Goal: Task Accomplishment & Management: Complete application form

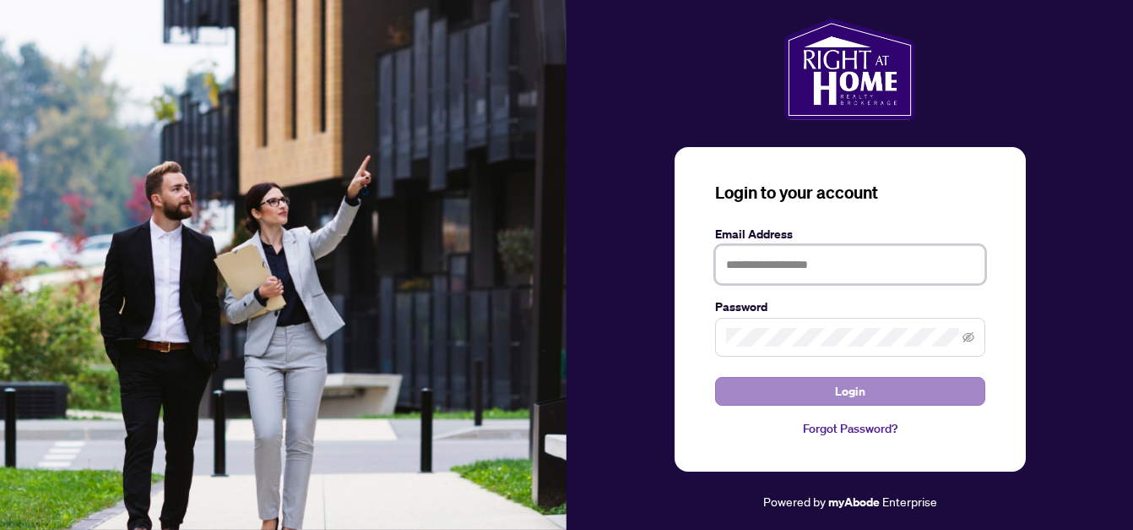
type input "**********"
click at [825, 388] on button "Login" at bounding box center [850, 391] width 270 height 29
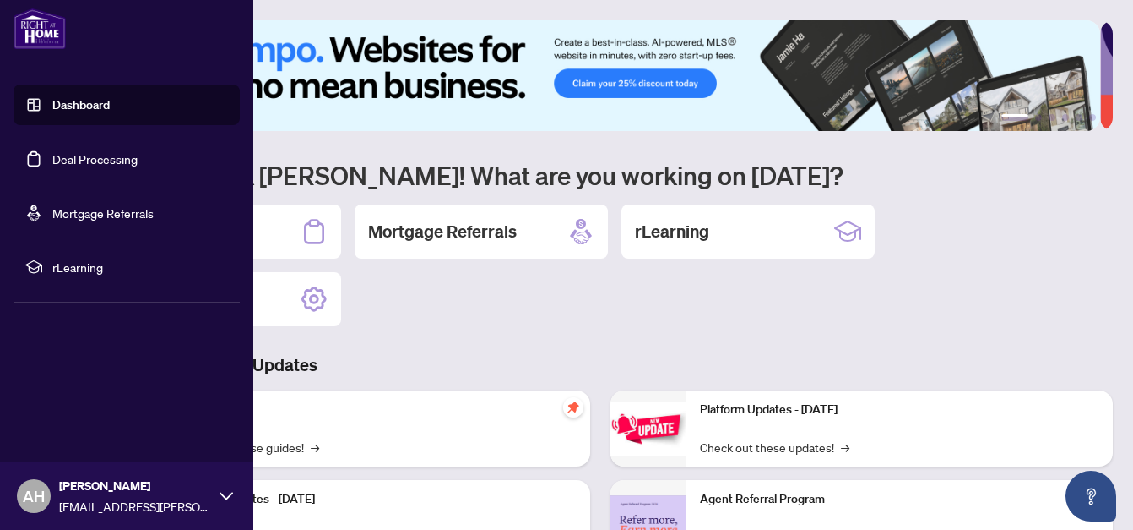
click at [55, 156] on link "Deal Processing" at bounding box center [94, 158] width 85 height 15
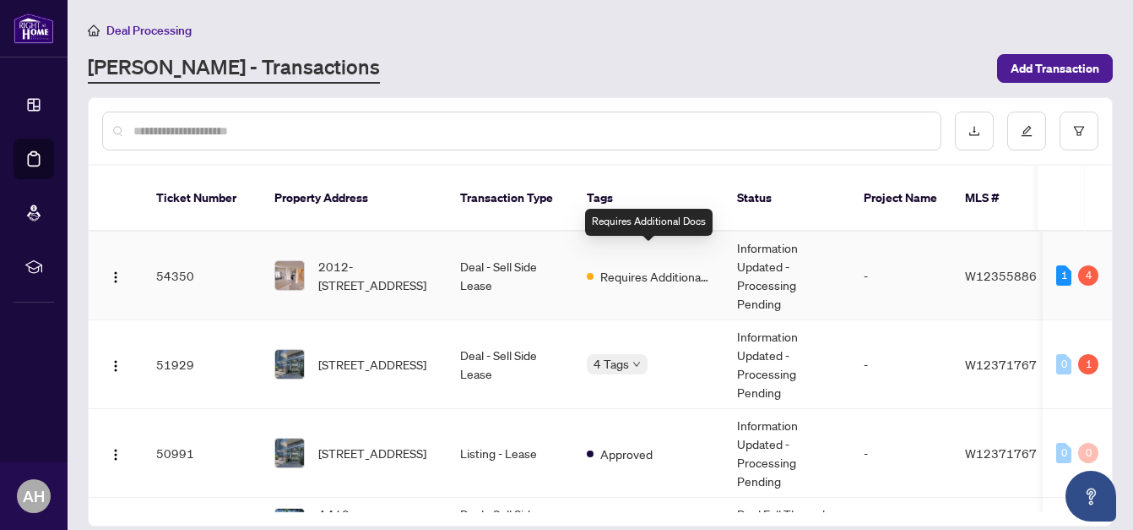
click at [637, 267] on span "Requires Additional Docs" at bounding box center [655, 276] width 110 height 19
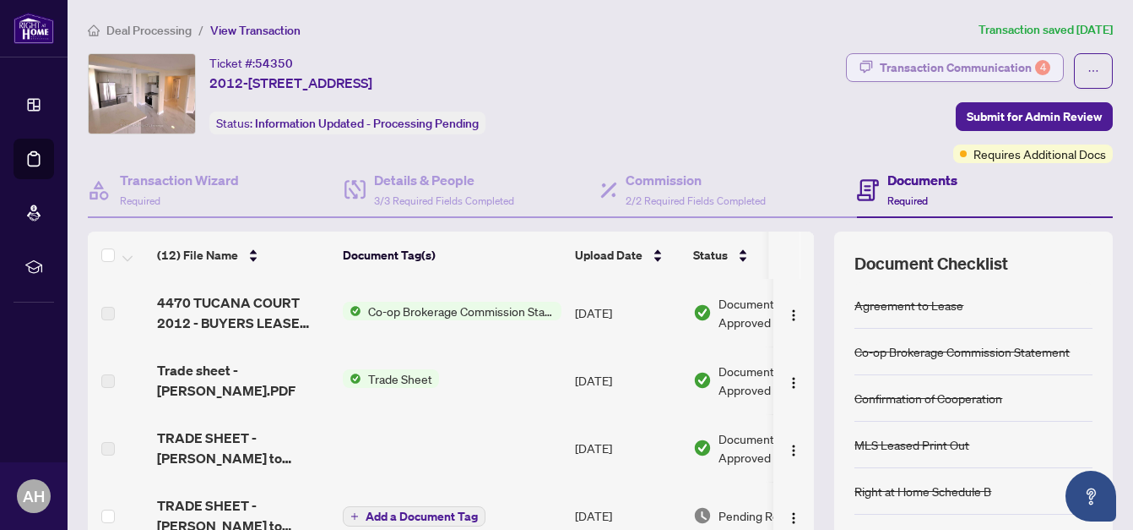
click at [999, 57] on div "Transaction Communication 4" at bounding box center [965, 67] width 171 height 27
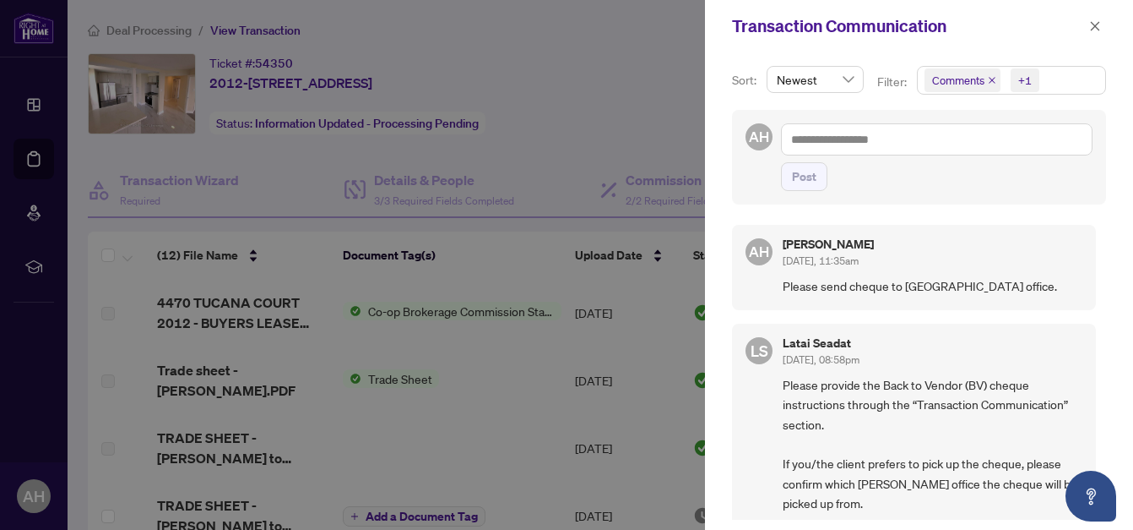
click at [616, 140] on div at bounding box center [566, 265] width 1133 height 530
click at [1102, 30] on button "button" at bounding box center [1095, 26] width 22 height 20
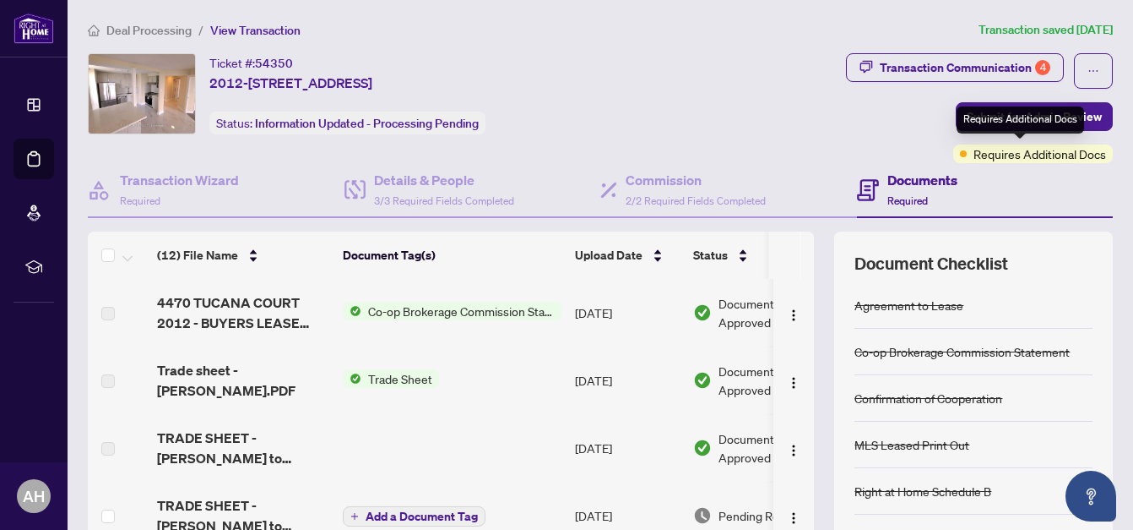
click at [996, 156] on span "Requires Additional Docs" at bounding box center [1040, 153] width 133 height 19
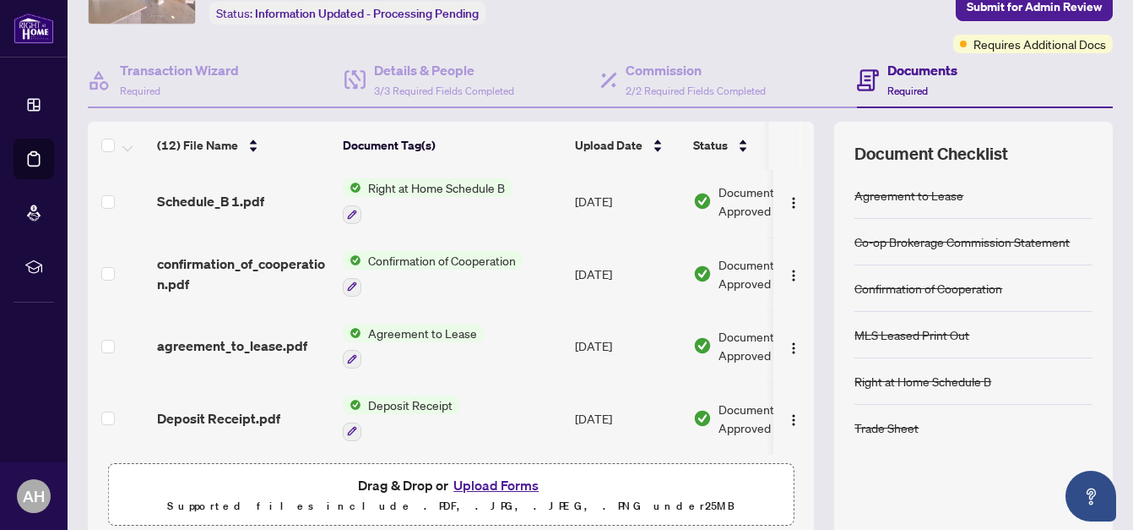
scroll to position [177, 0]
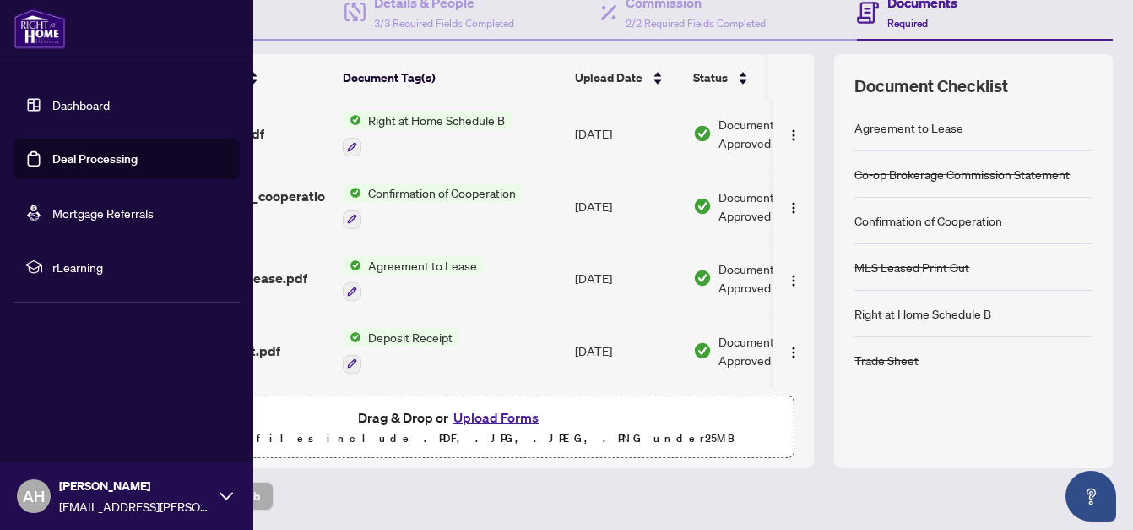
click at [71, 164] on link "Deal Processing" at bounding box center [94, 158] width 85 height 15
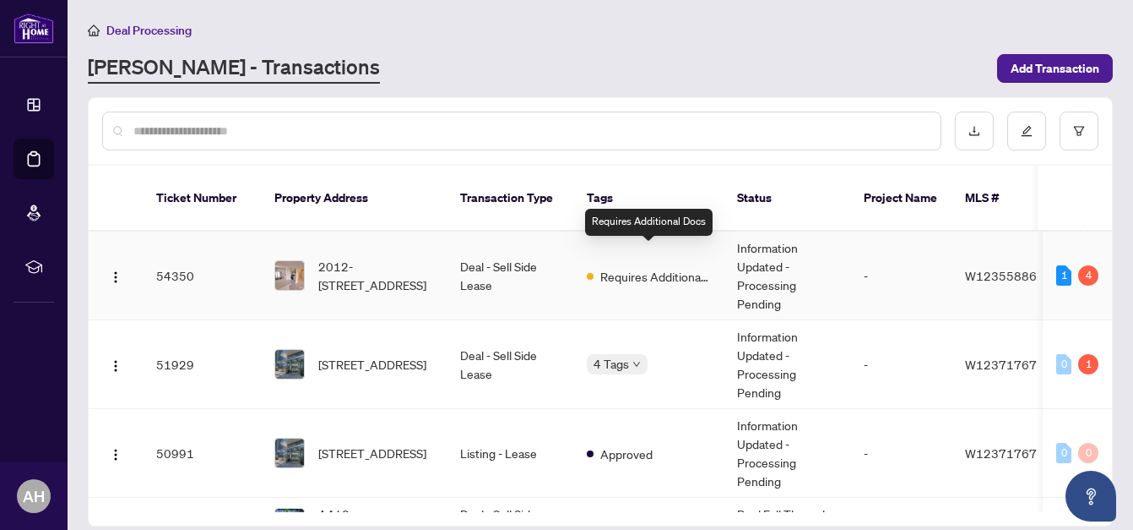
click at [606, 267] on span "Requires Additional Docs" at bounding box center [655, 276] width 110 height 19
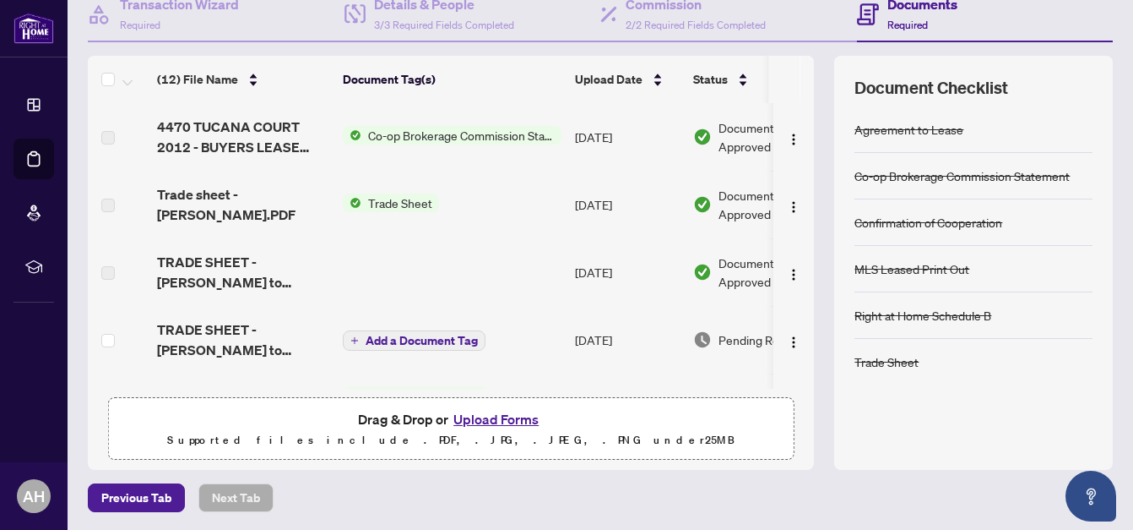
scroll to position [177, 0]
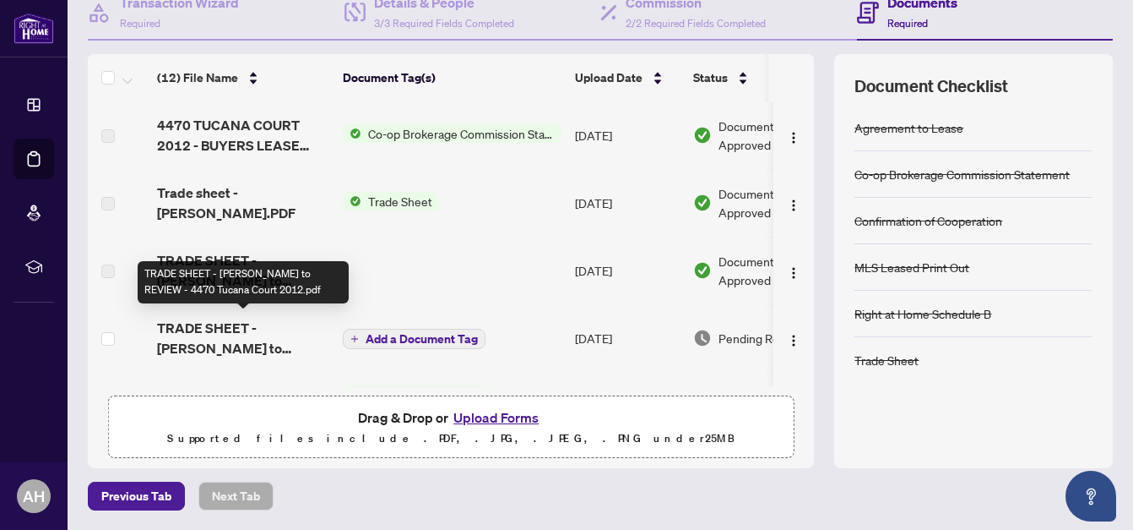
click at [296, 318] on span "TRADE SHEET - ALEX to REVIEW - 4470 Tucana Court 2012.pdf" at bounding box center [243, 338] width 172 height 41
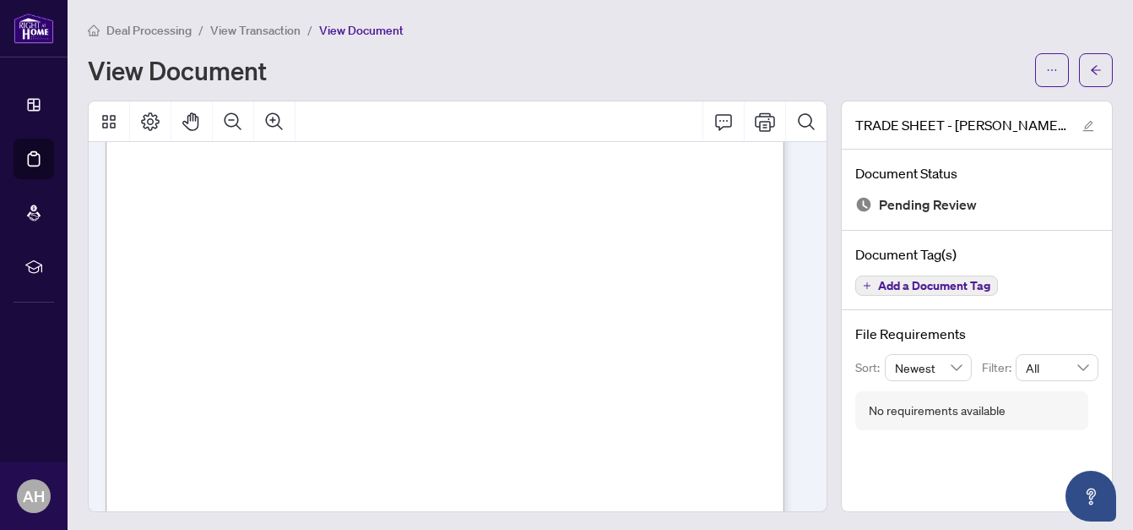
scroll to position [84, 0]
click at [755, 116] on icon "Print" at bounding box center [765, 121] width 20 height 19
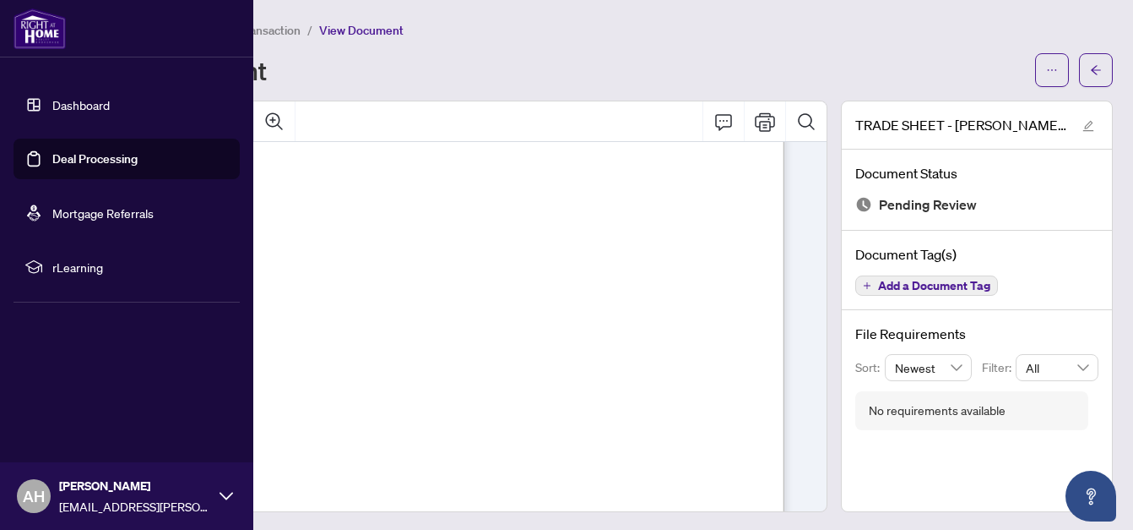
click at [61, 158] on link "Deal Processing" at bounding box center [94, 158] width 85 height 15
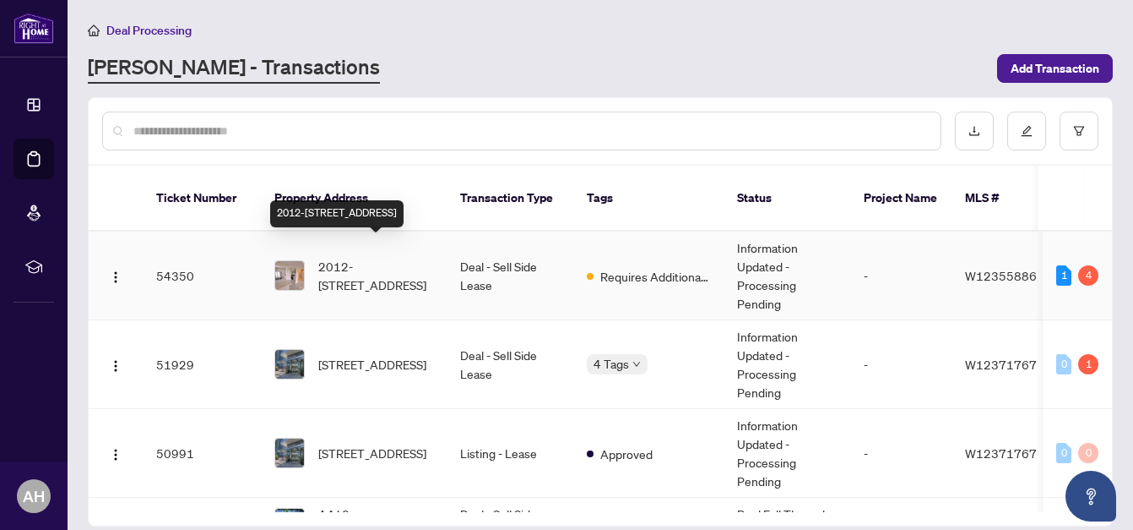
click at [416, 257] on span "2012-4470 Tucana Crt, Mississauga, Ontario L5R 3K8, Canada" at bounding box center [375, 275] width 115 height 37
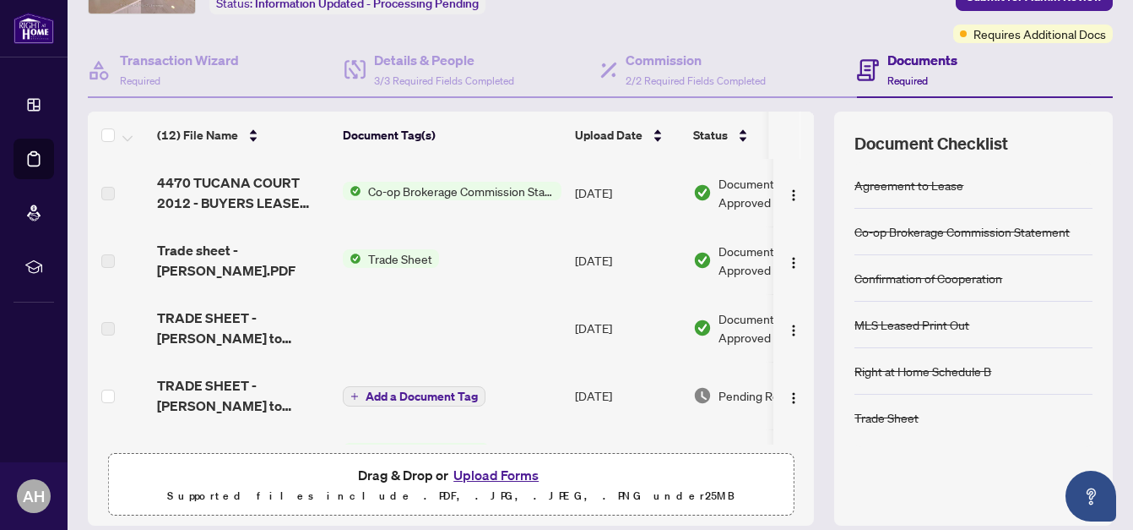
scroll to position [169, 0]
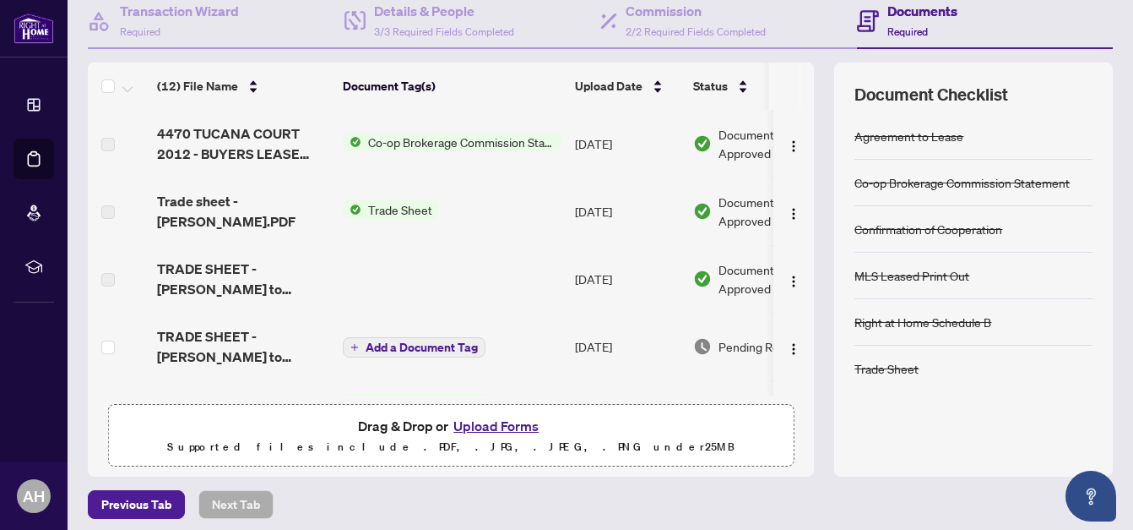
click at [483, 420] on button "Upload Forms" at bounding box center [495, 426] width 95 height 22
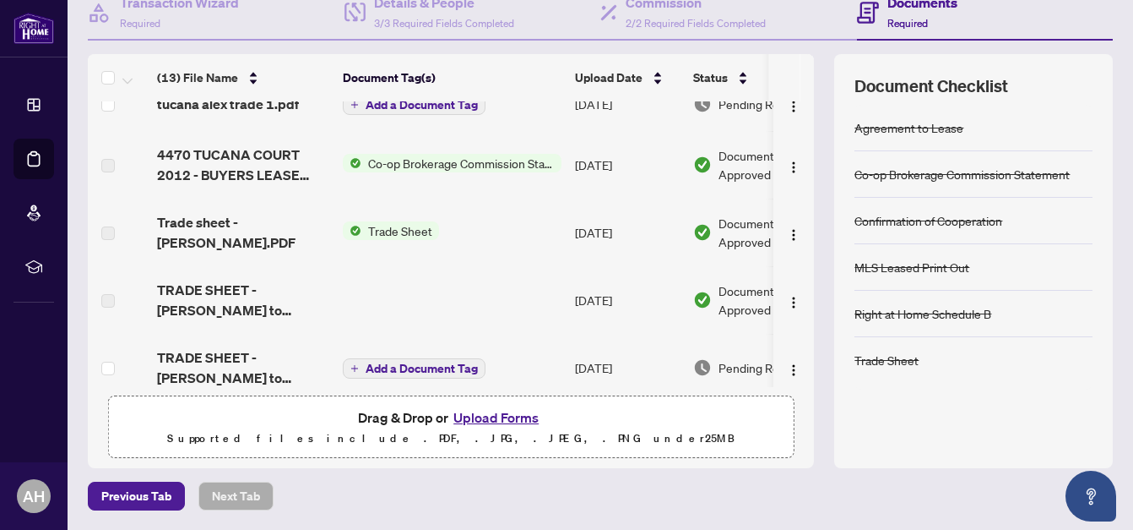
scroll to position [0, 0]
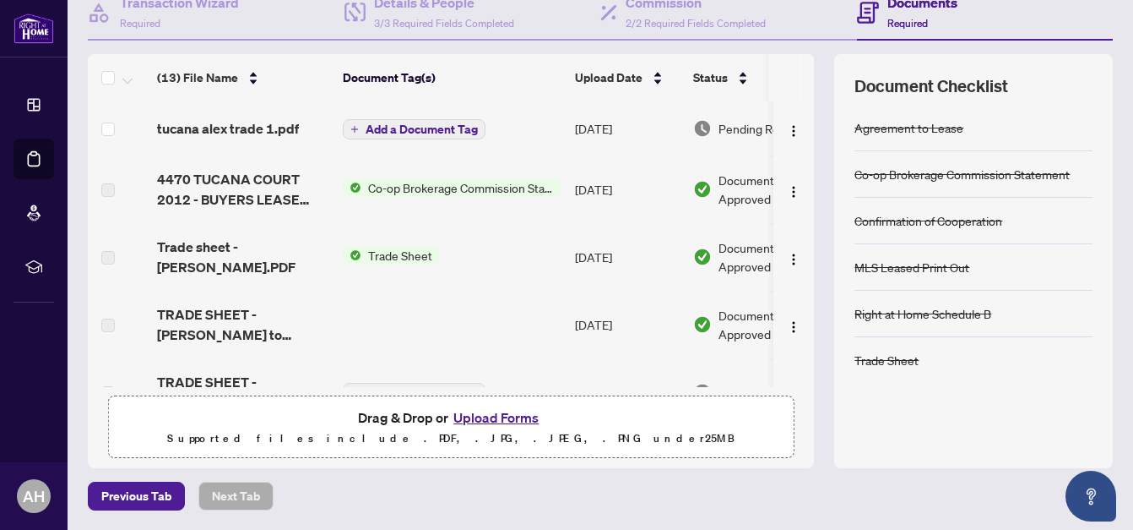
click at [402, 129] on span "Add a Document Tag" at bounding box center [422, 129] width 112 height 12
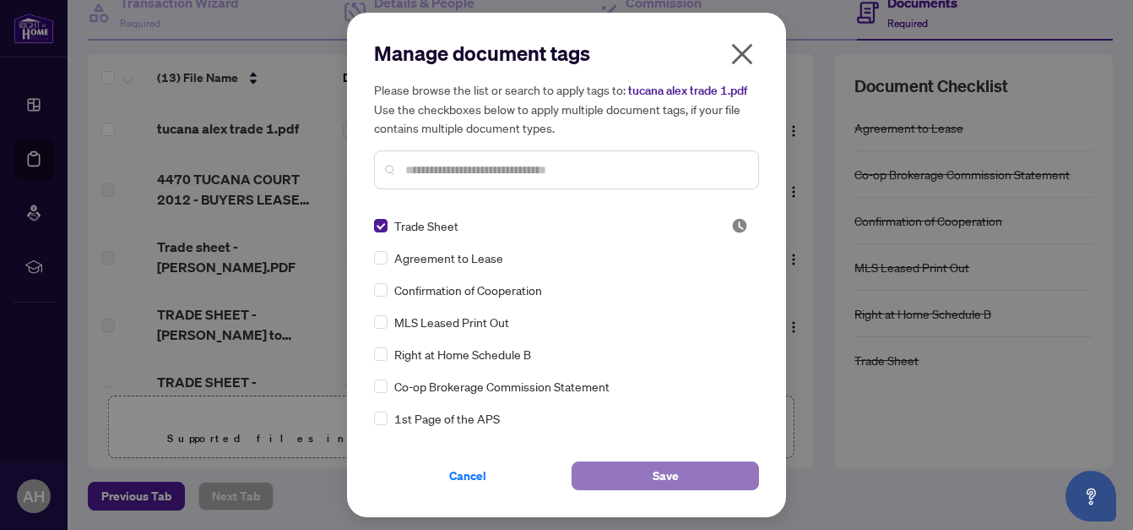
click at [649, 468] on button "Save" at bounding box center [665, 475] width 187 height 29
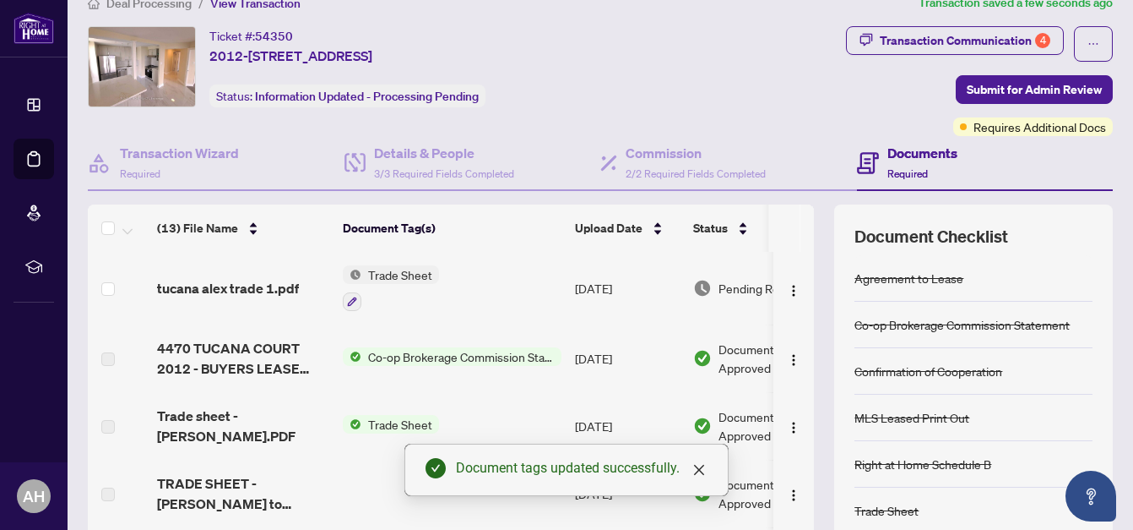
scroll to position [8, 0]
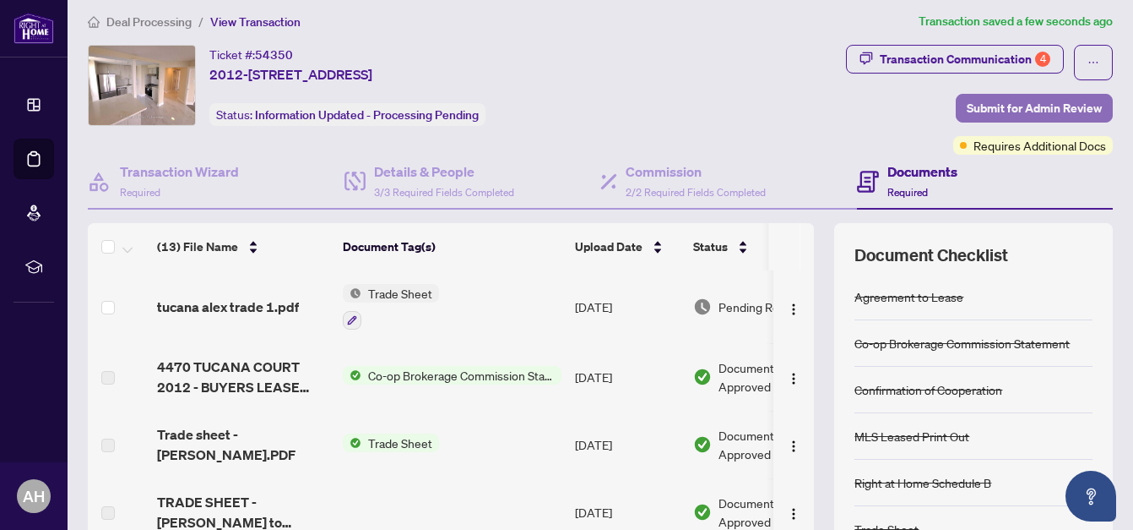
click at [976, 102] on span "Submit for Admin Review" at bounding box center [1034, 108] width 135 height 27
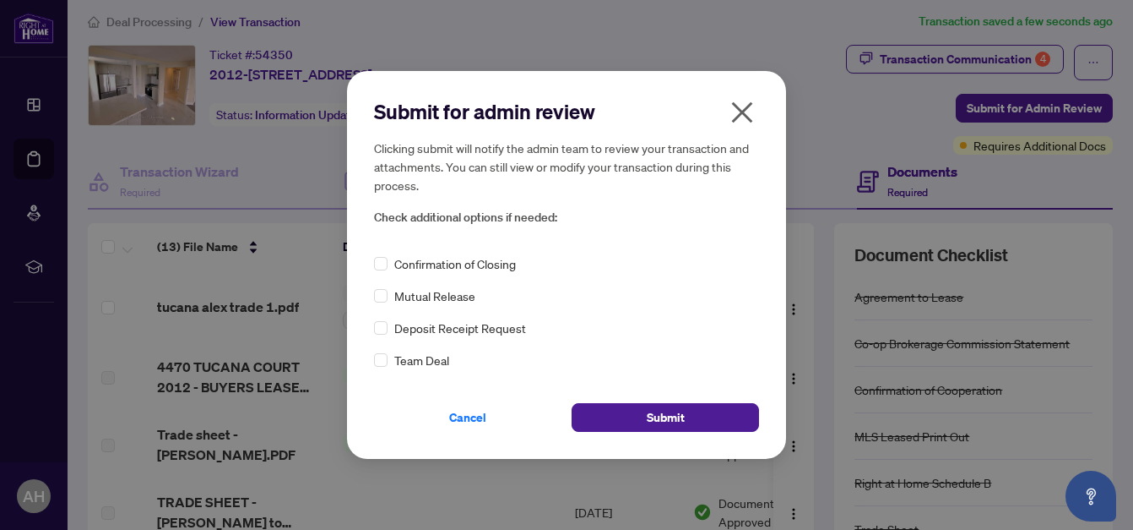
click at [742, 107] on icon "close" at bounding box center [742, 112] width 27 height 27
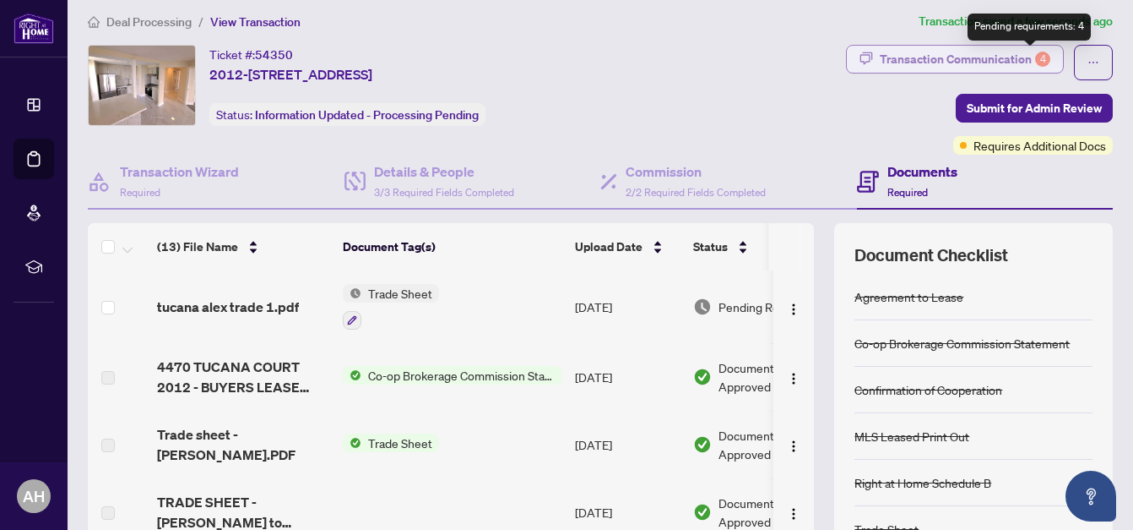
click at [1035, 56] on div "4" at bounding box center [1042, 59] width 15 height 15
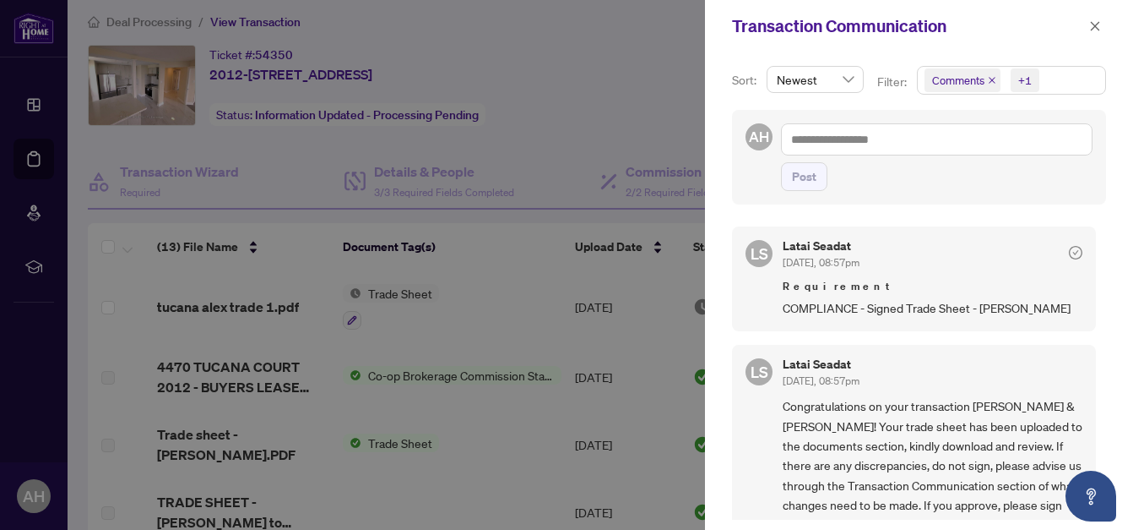
scroll to position [1182, 0]
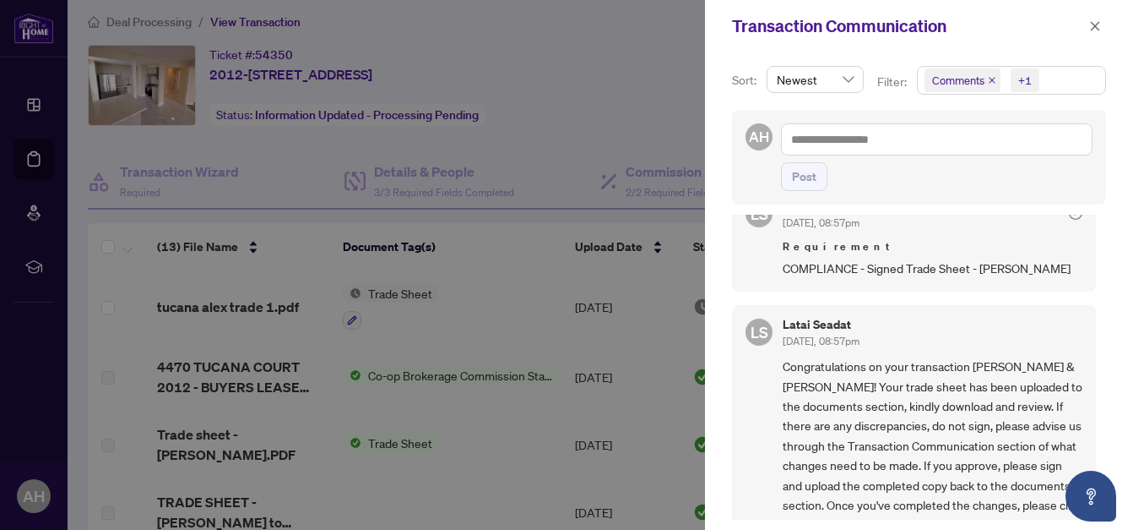
click at [665, 143] on div at bounding box center [566, 265] width 1133 height 530
drag, startPoint x: 595, startPoint y: 118, endPoint x: 1096, endPoint y: 20, distance: 510.3
click at [1096, 20] on icon "close" at bounding box center [1095, 26] width 12 height 12
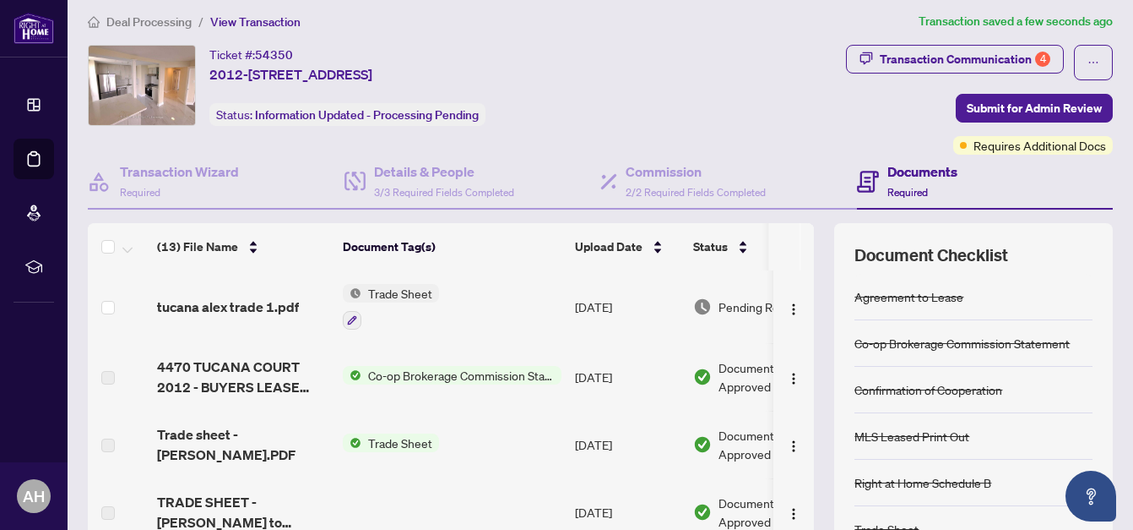
click at [1096, 20] on div at bounding box center [566, 265] width 1133 height 530
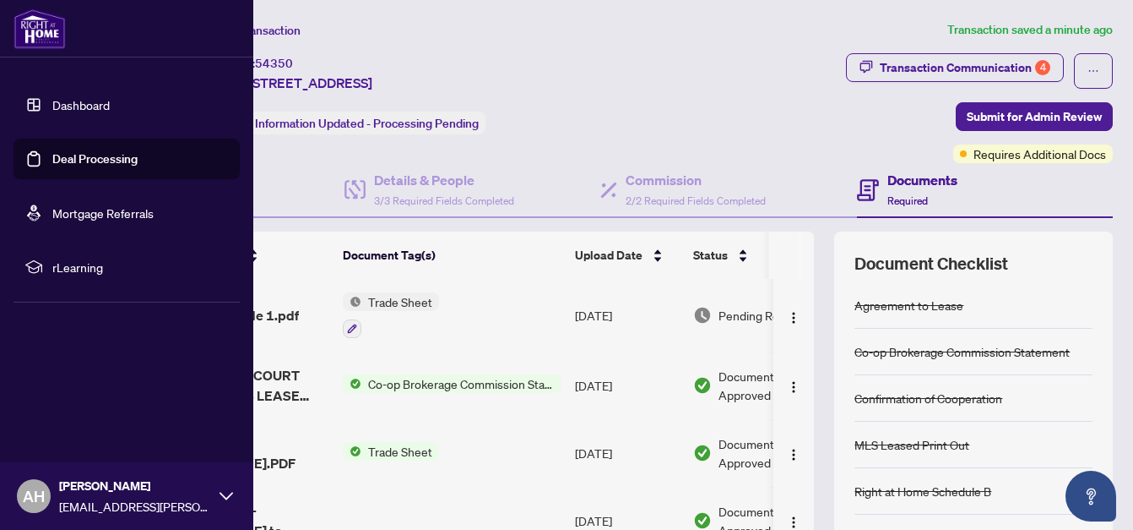
click at [98, 106] on link "Dashboard" at bounding box center [80, 104] width 57 height 15
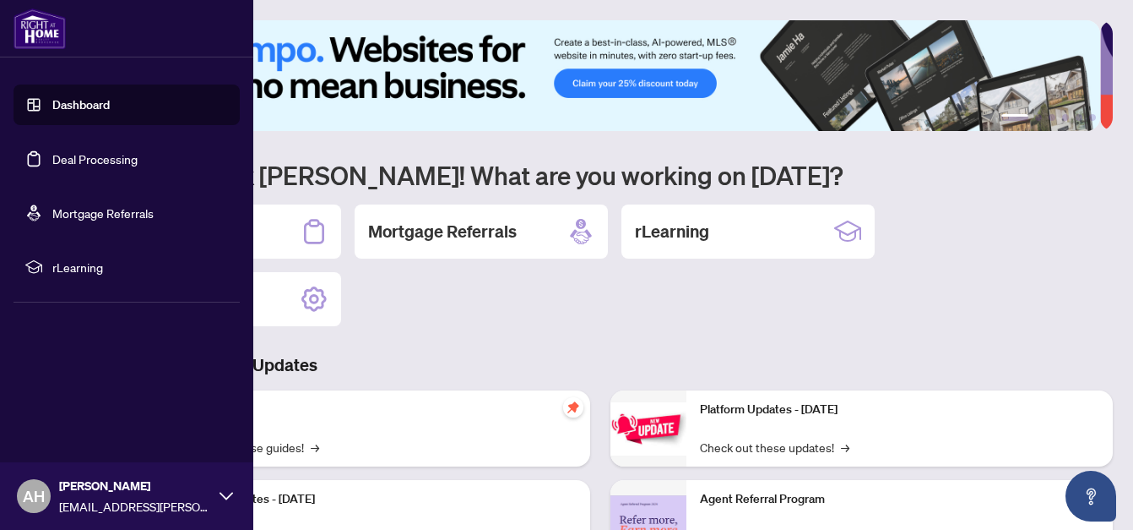
click at [71, 105] on link "Dashboard" at bounding box center [80, 104] width 57 height 15
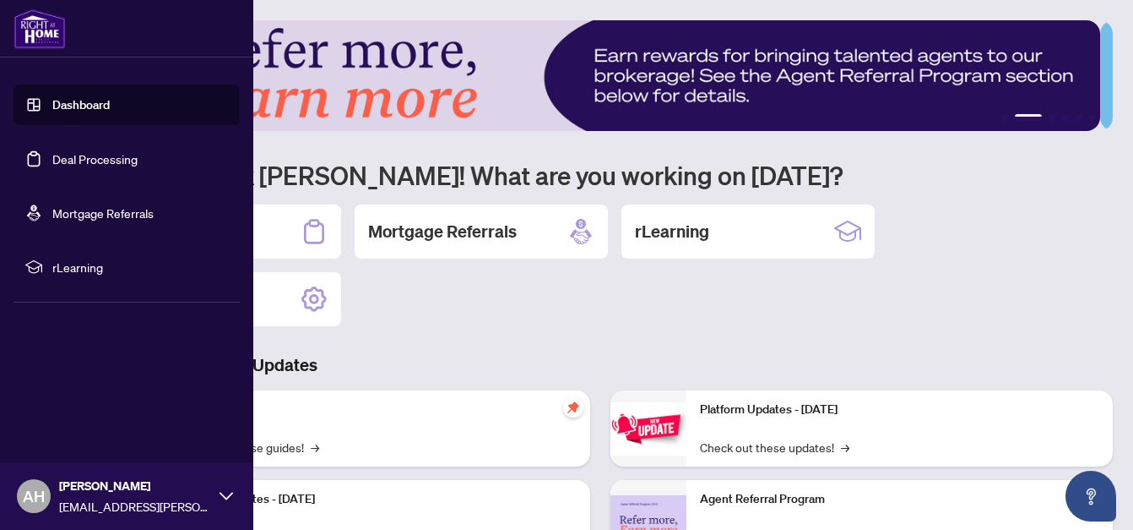
click at [62, 154] on link "Deal Processing" at bounding box center [94, 158] width 85 height 15
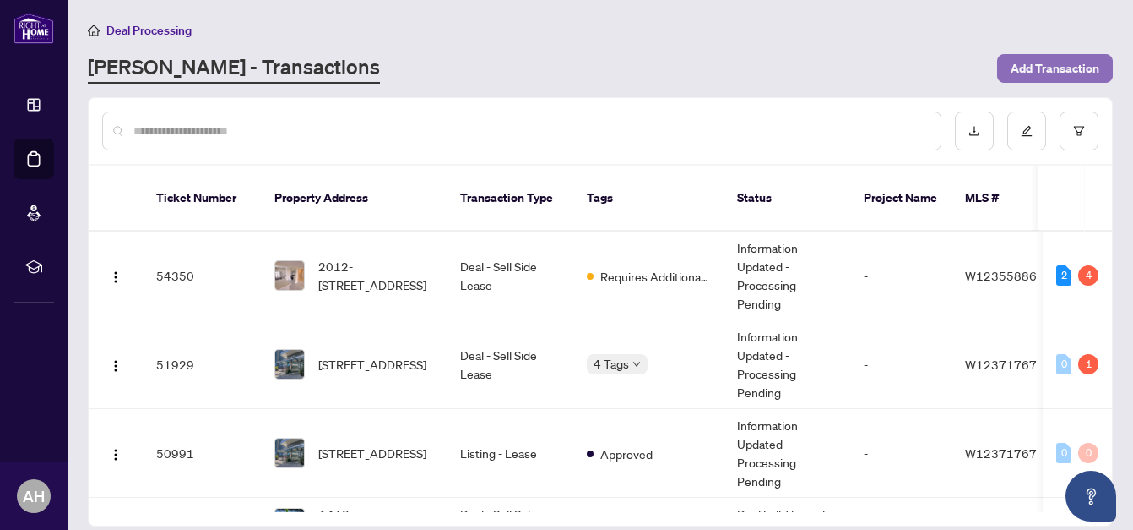
click at [1074, 66] on span "Add Transaction" at bounding box center [1055, 68] width 89 height 27
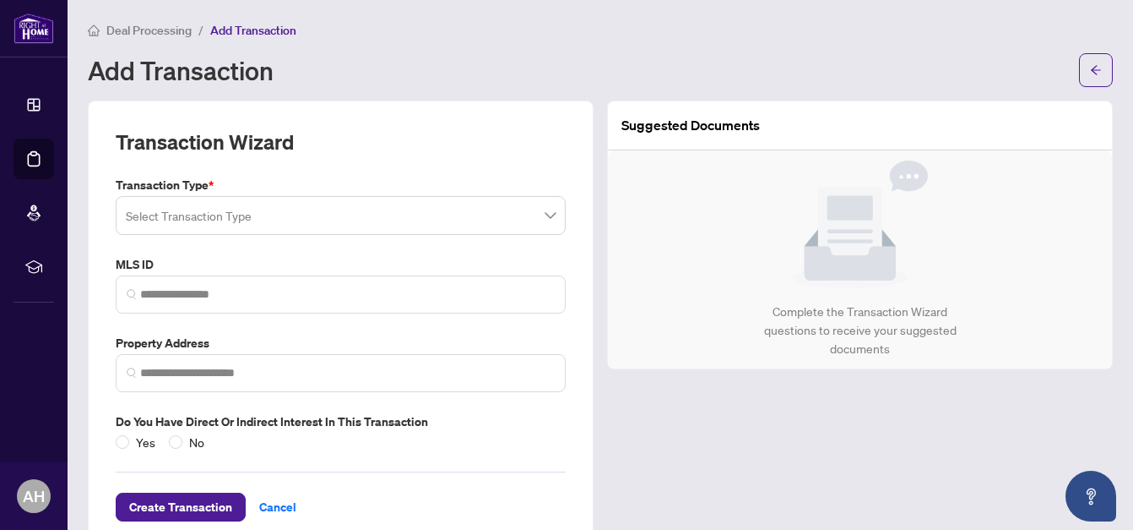
click at [387, 227] on input "search" at bounding box center [333, 217] width 415 height 37
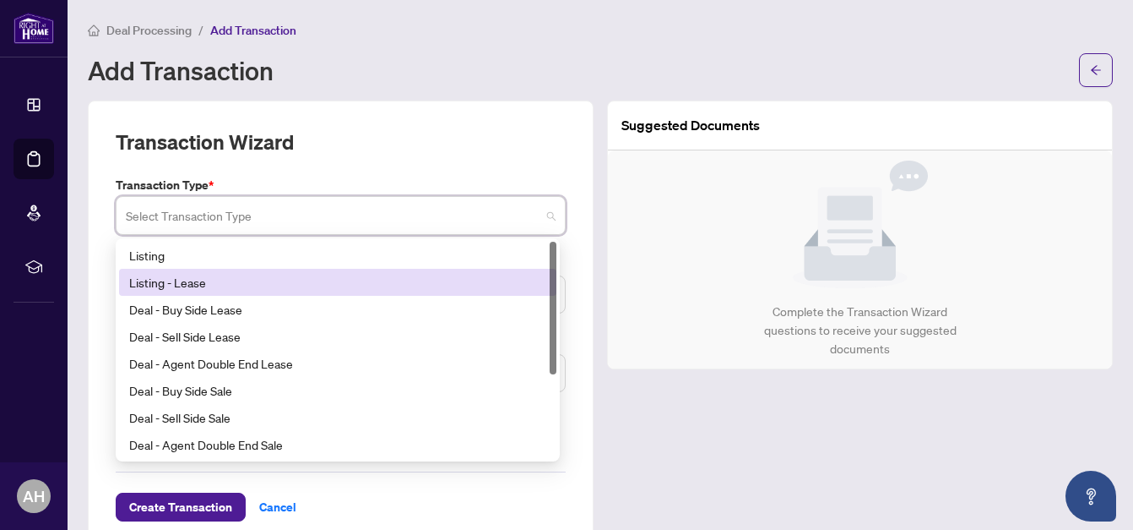
click at [340, 274] on div "Listing - Lease" at bounding box center [337, 282] width 417 height 19
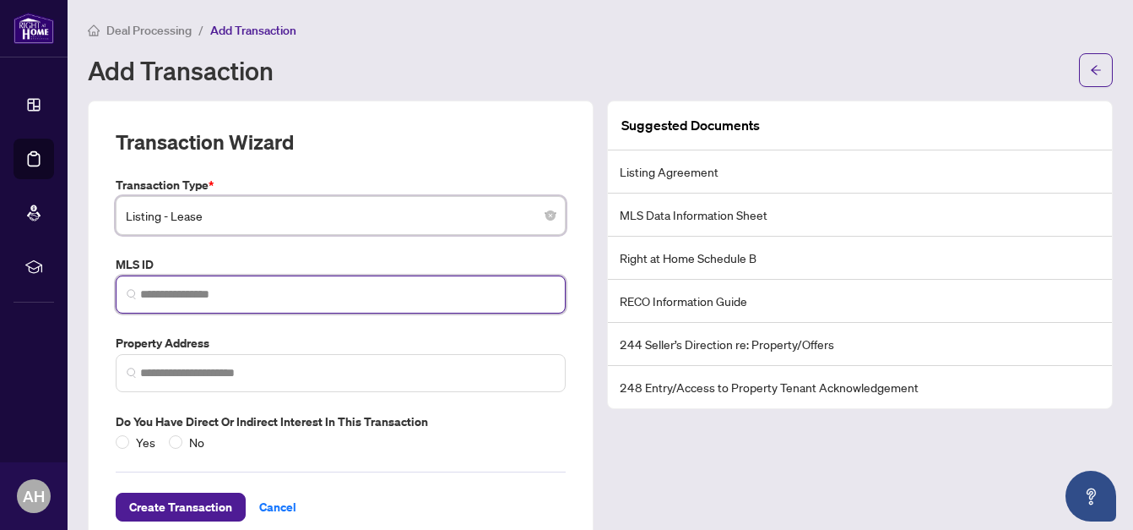
click at [322, 290] on input "search" at bounding box center [347, 294] width 415 height 18
click at [259, 297] on input "*********" at bounding box center [347, 294] width 415 height 18
type input "*"
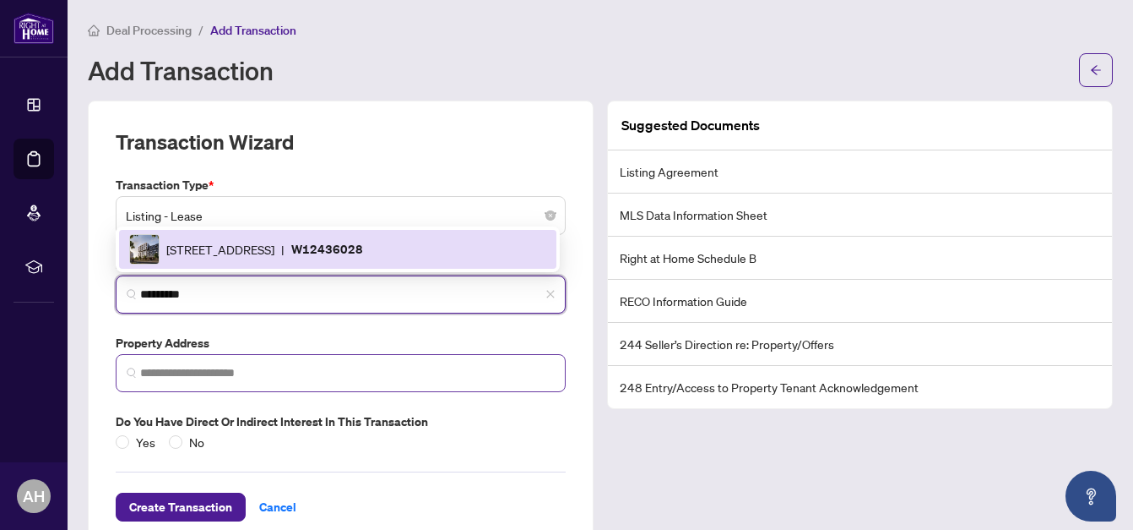
scroll to position [39, 0]
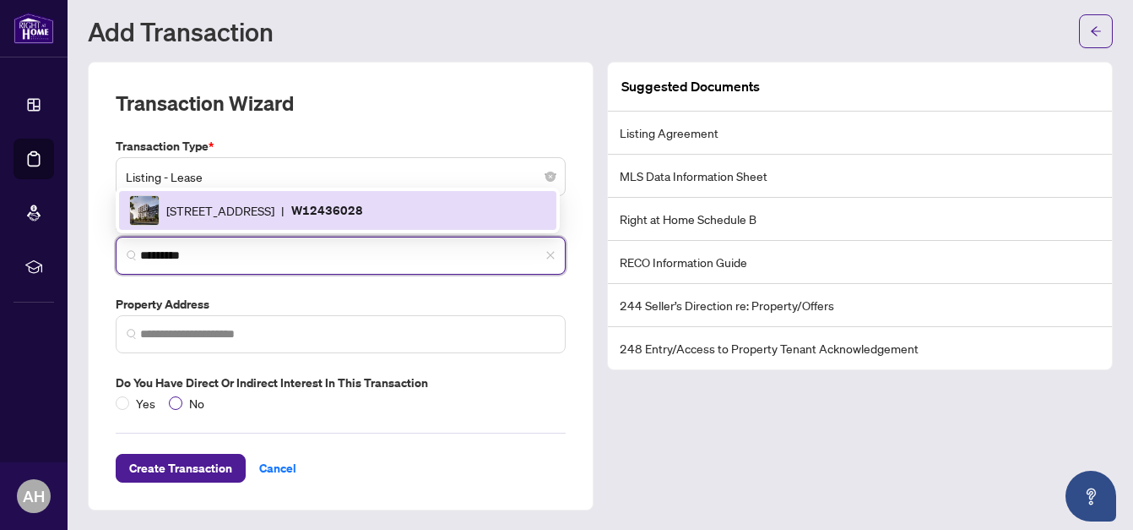
type input "*********"
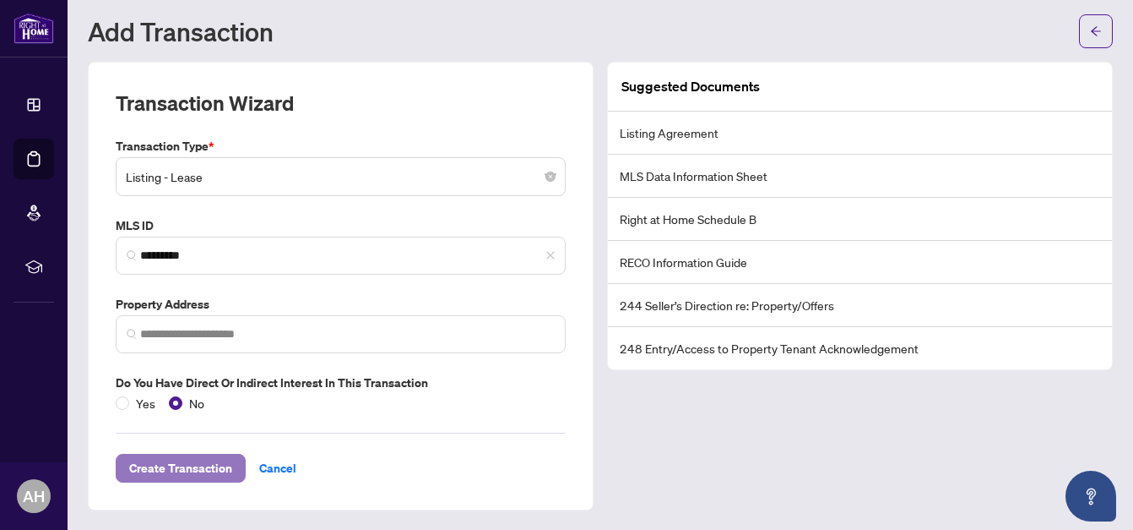
click at [199, 459] on span "Create Transaction" at bounding box center [180, 467] width 103 height 27
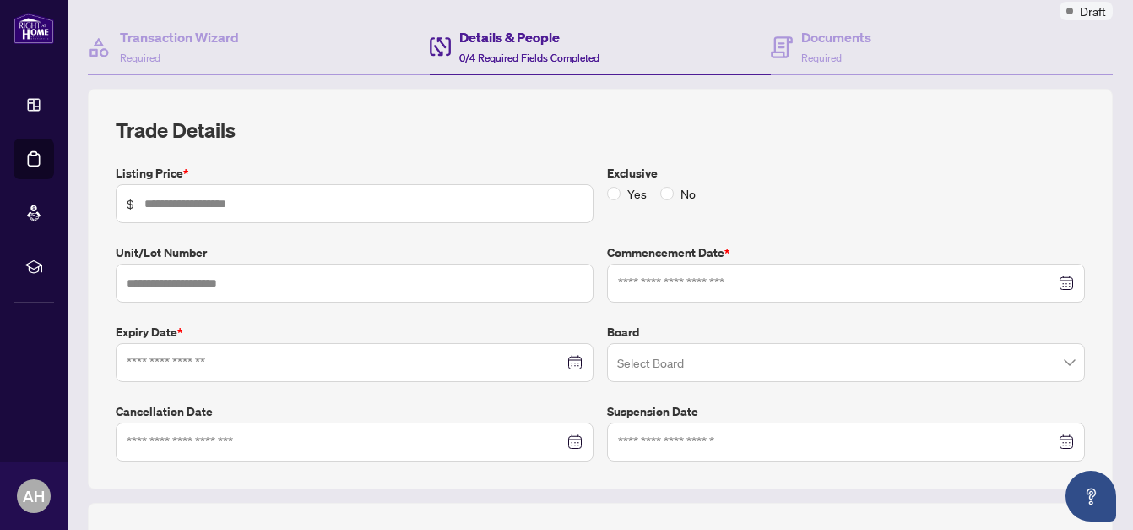
scroll to position [185, 0]
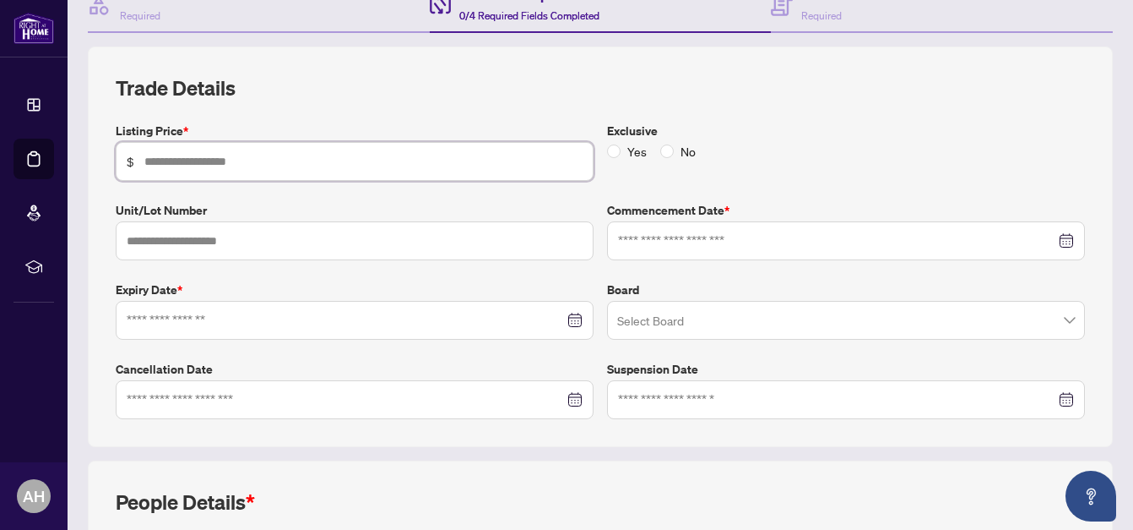
click at [433, 160] on input "text" at bounding box center [363, 161] width 438 height 19
type input "*****"
click at [308, 245] on input "text" at bounding box center [355, 240] width 478 height 39
type input "***"
click at [682, 243] on input at bounding box center [836, 240] width 437 height 19
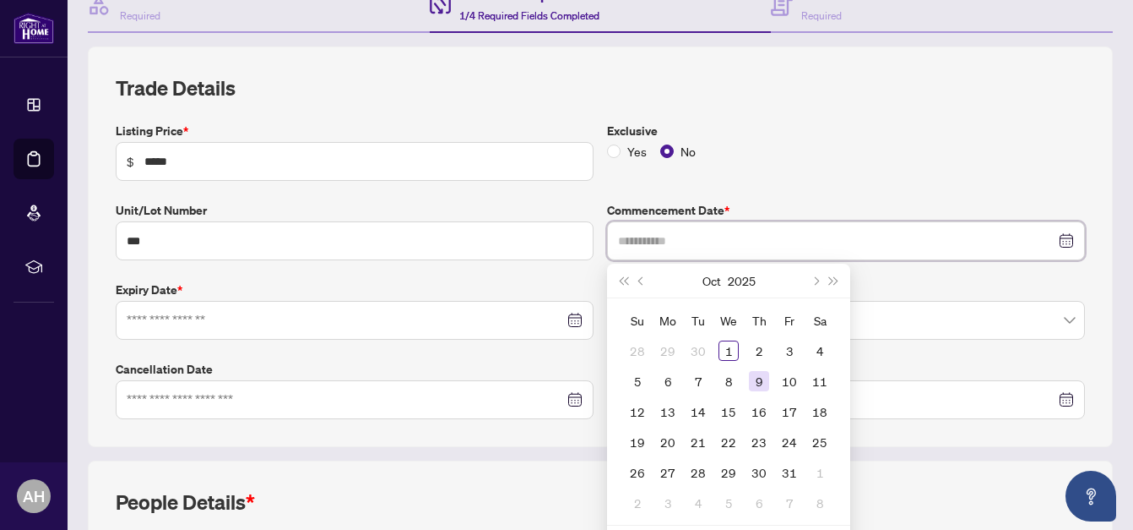
type input "**********"
click at [953, 289] on div "Listing Price * $ ***** Exclusive Yes No Unit/Lot Number *** Commencement Date …" at bounding box center [600, 270] width 983 height 297
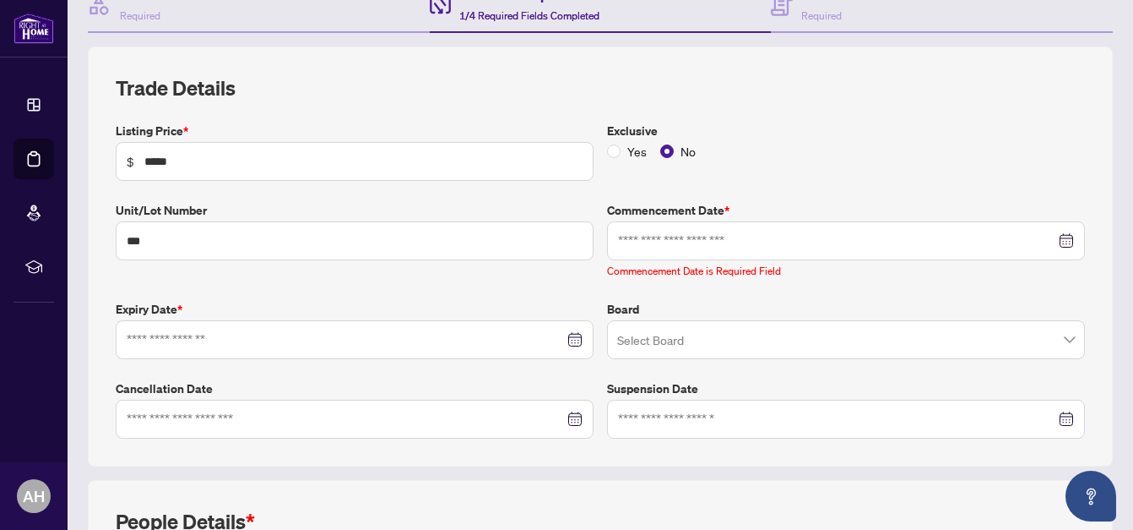
click at [1054, 239] on div at bounding box center [846, 240] width 456 height 19
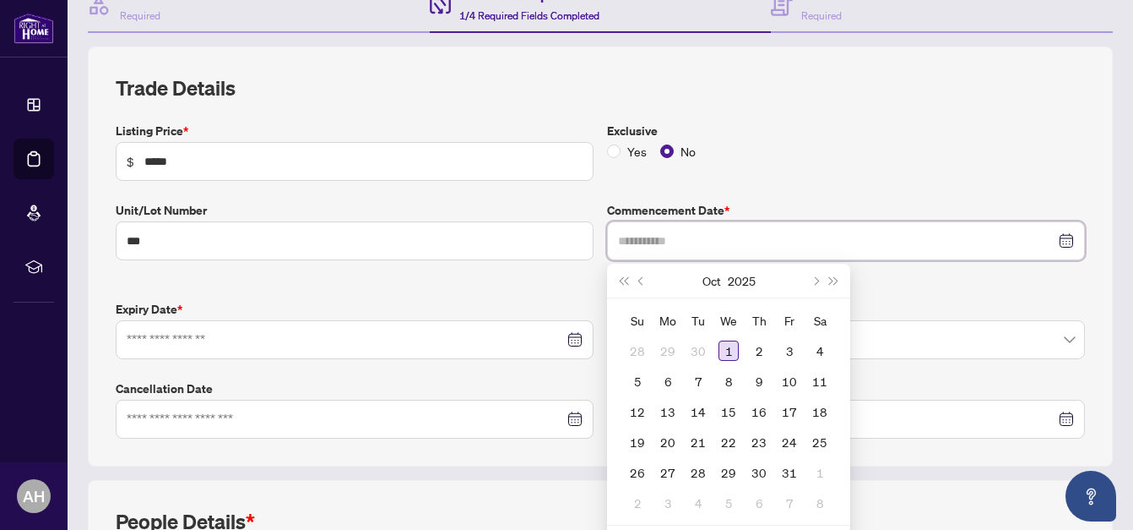
type input "**********"
click at [724, 343] on div "1" at bounding box center [729, 350] width 20 height 20
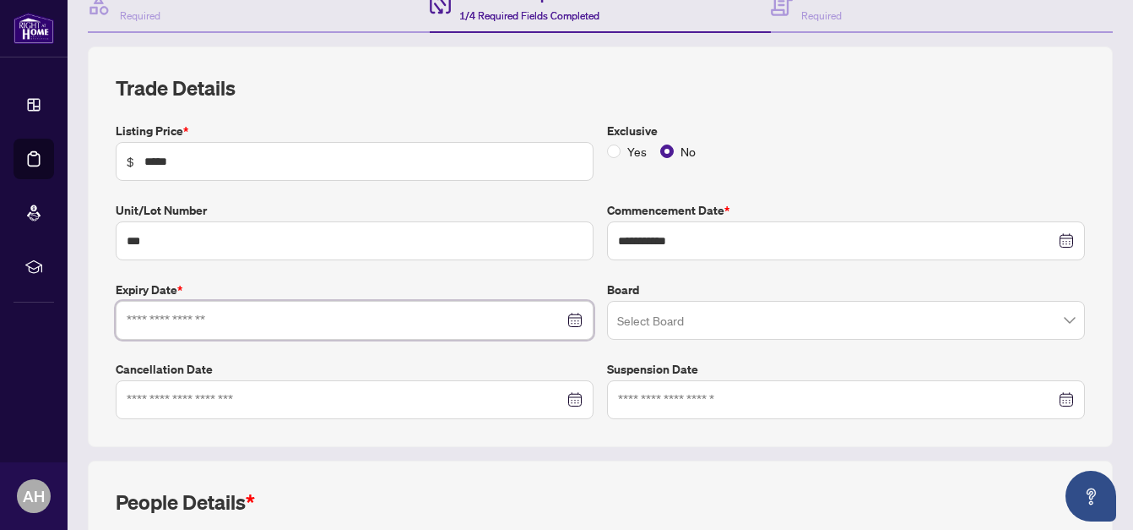
click at [299, 311] on input at bounding box center [345, 320] width 437 height 19
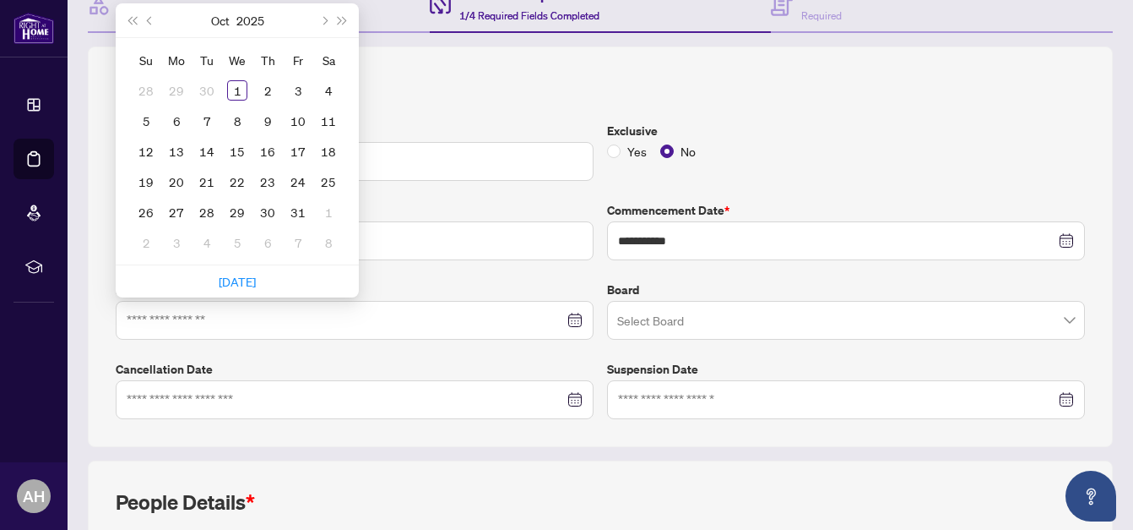
click at [489, 103] on div "**********" at bounding box center [601, 246] width 970 height 345
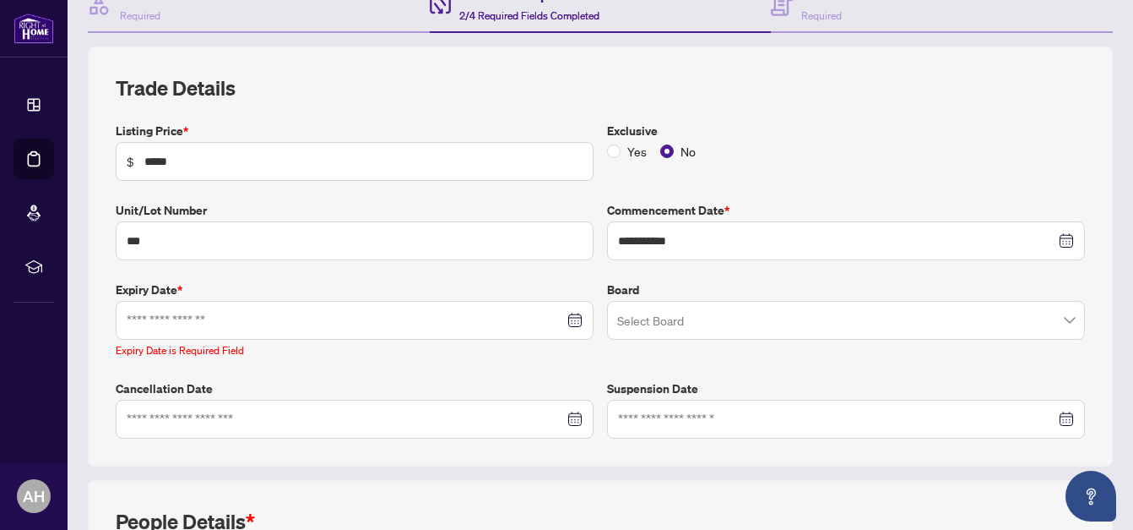
click at [568, 319] on div at bounding box center [355, 320] width 456 height 19
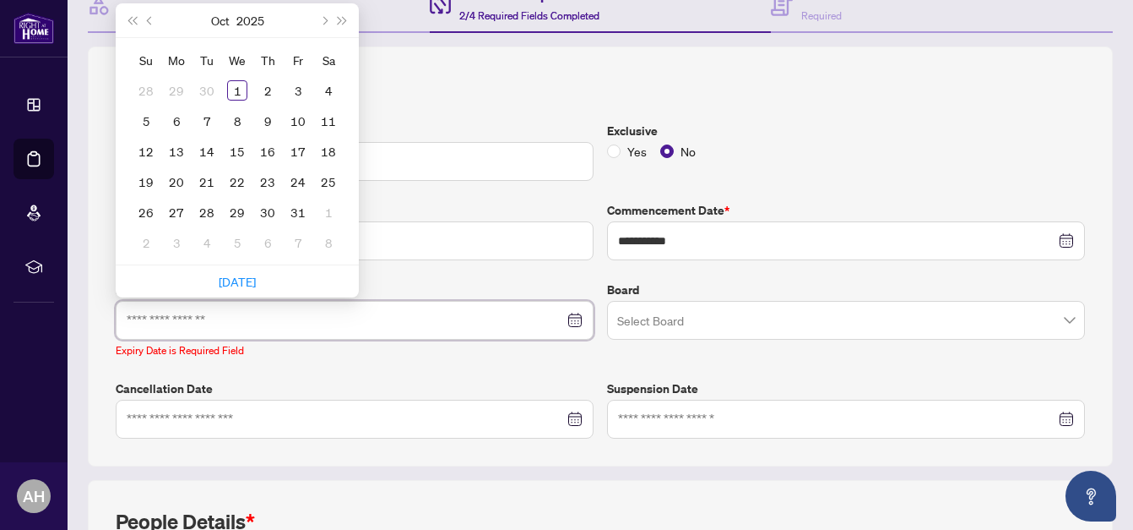
type input "**********"
click at [327, 19] on span "Next month (PageDown)" at bounding box center [323, 20] width 8 height 8
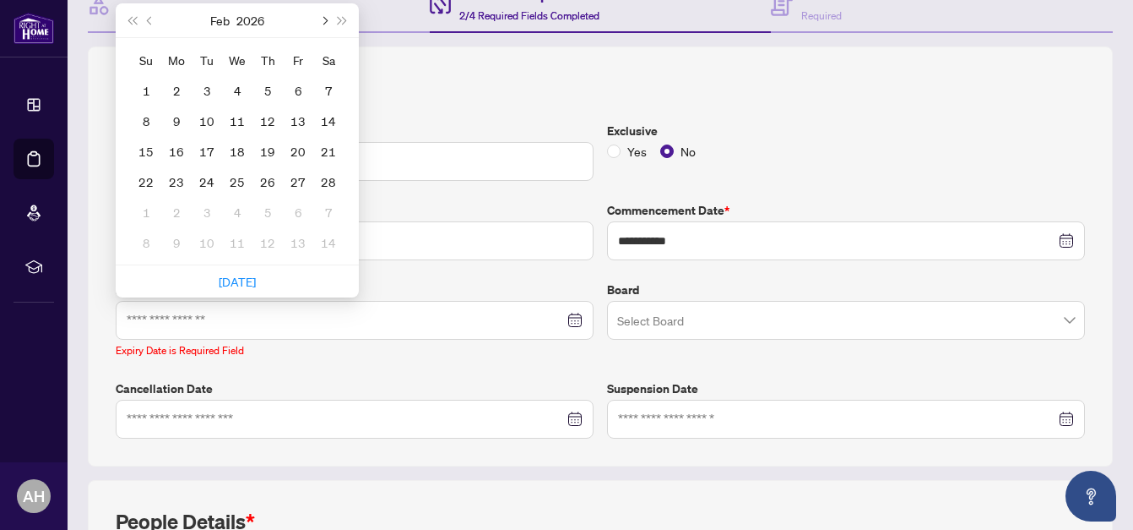
click at [327, 19] on span "Next month (PageDown)" at bounding box center [323, 20] width 8 height 8
type input "**********"
click at [232, 88] on div "1" at bounding box center [237, 90] width 20 height 20
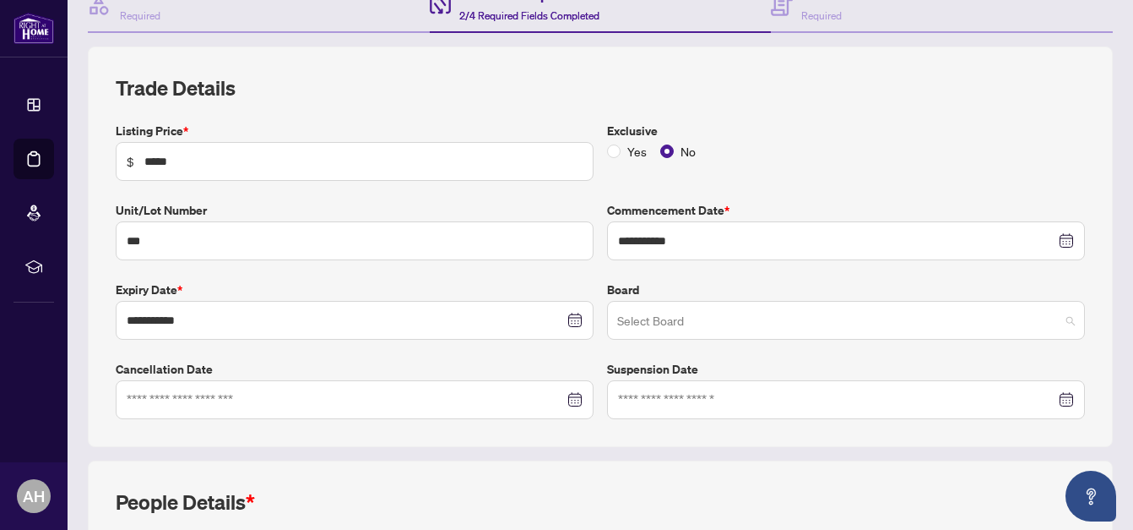
click at [645, 319] on input "search" at bounding box center [838, 322] width 443 height 37
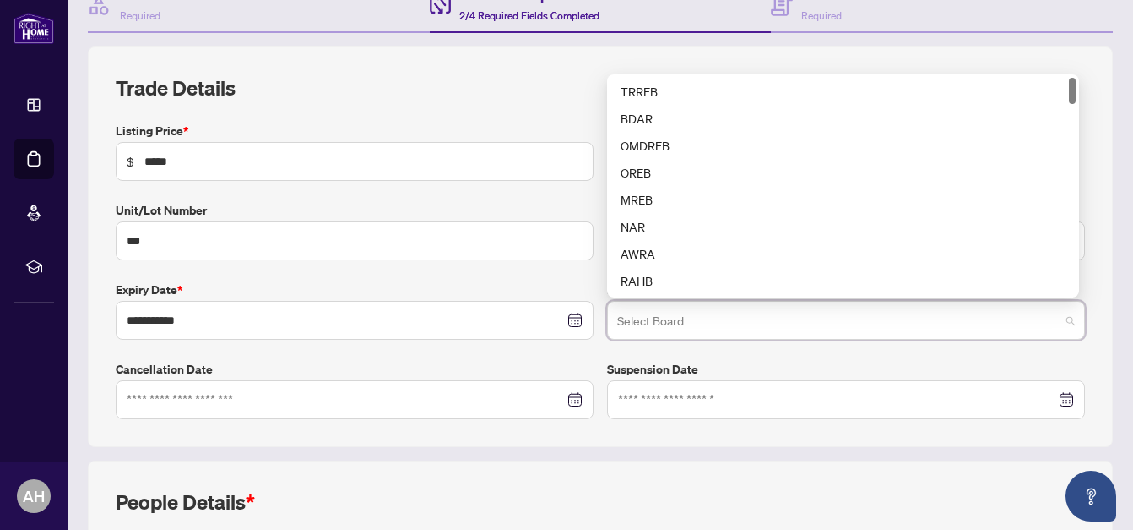
scroll to position [0, 0]
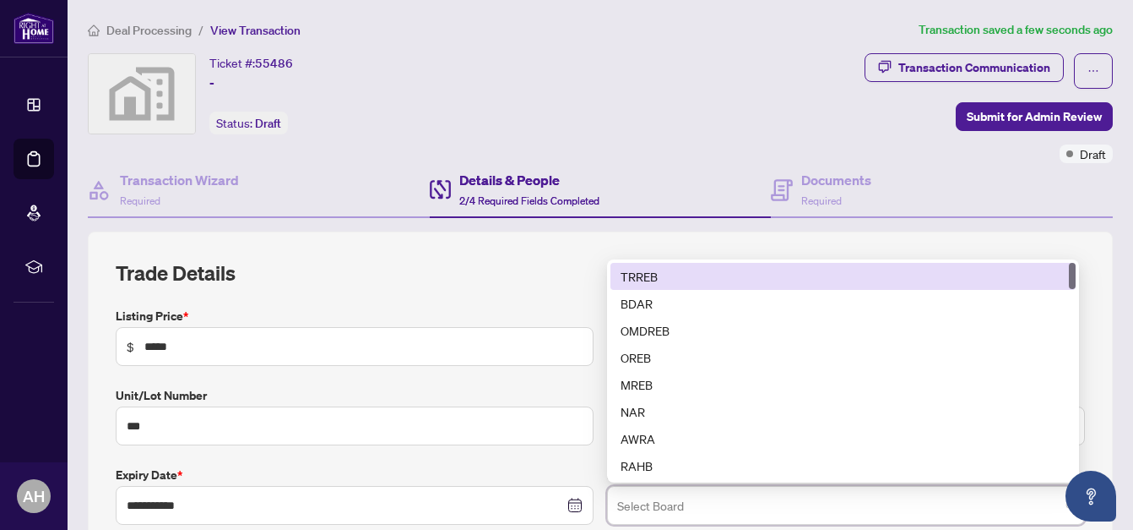
click at [652, 274] on div "TRREB" at bounding box center [843, 276] width 445 height 19
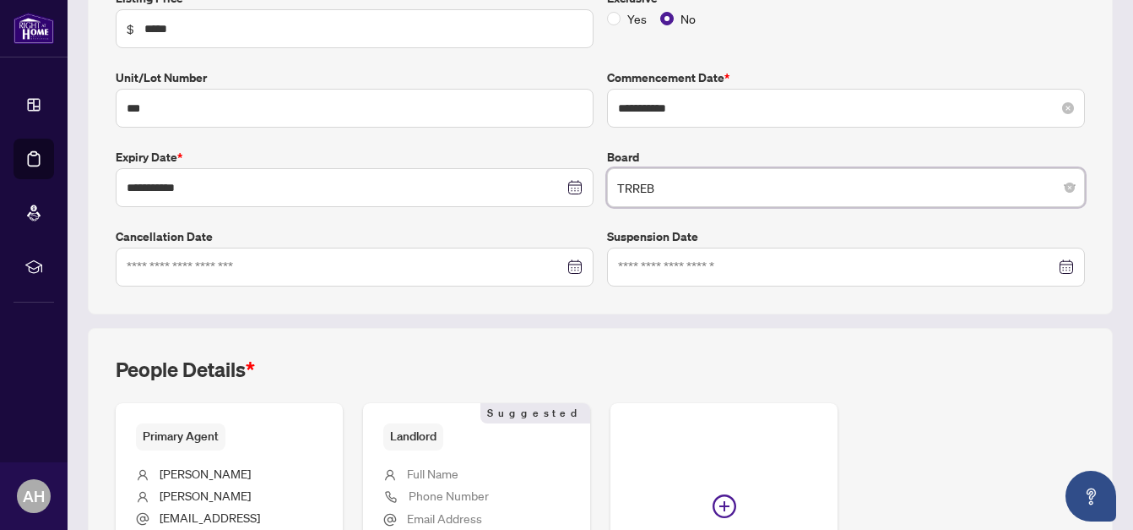
scroll to position [422, 0]
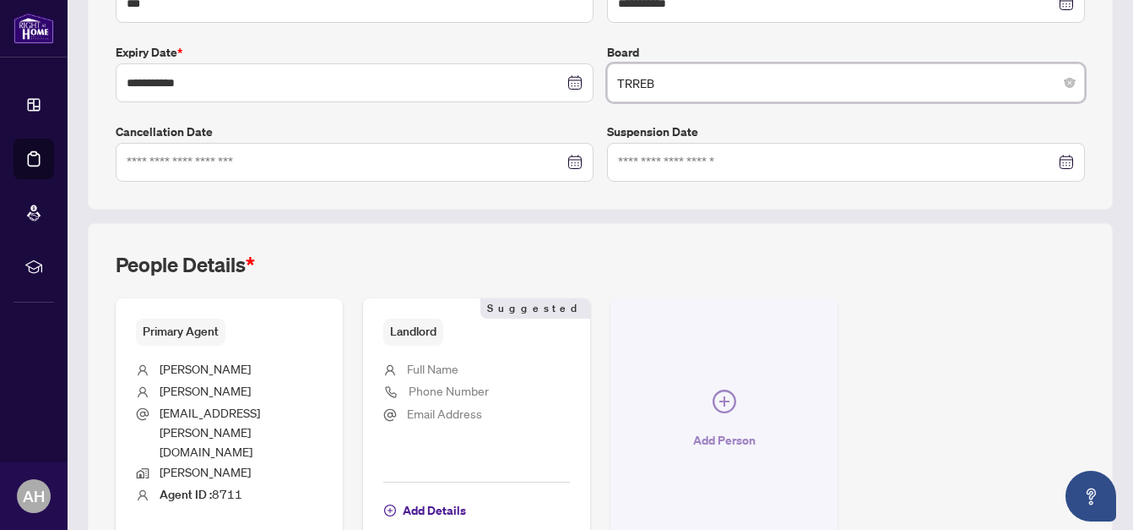
click at [721, 389] on icon "plus-circle" at bounding box center [725, 401] width 24 height 24
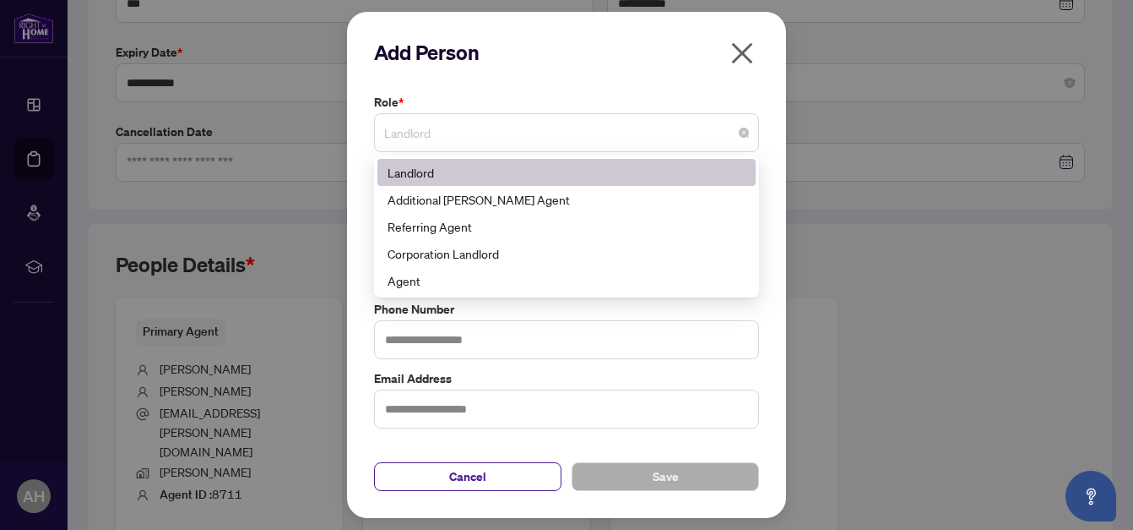
click at [567, 130] on span "Landlord" at bounding box center [566, 133] width 365 height 32
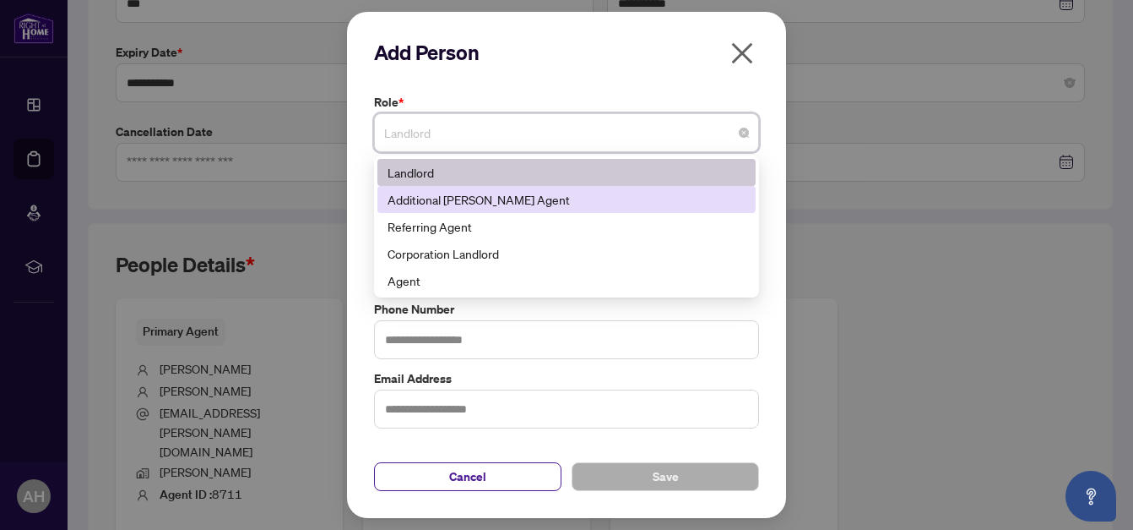
click at [497, 193] on div "Additional RAHR Agent" at bounding box center [567, 199] width 358 height 19
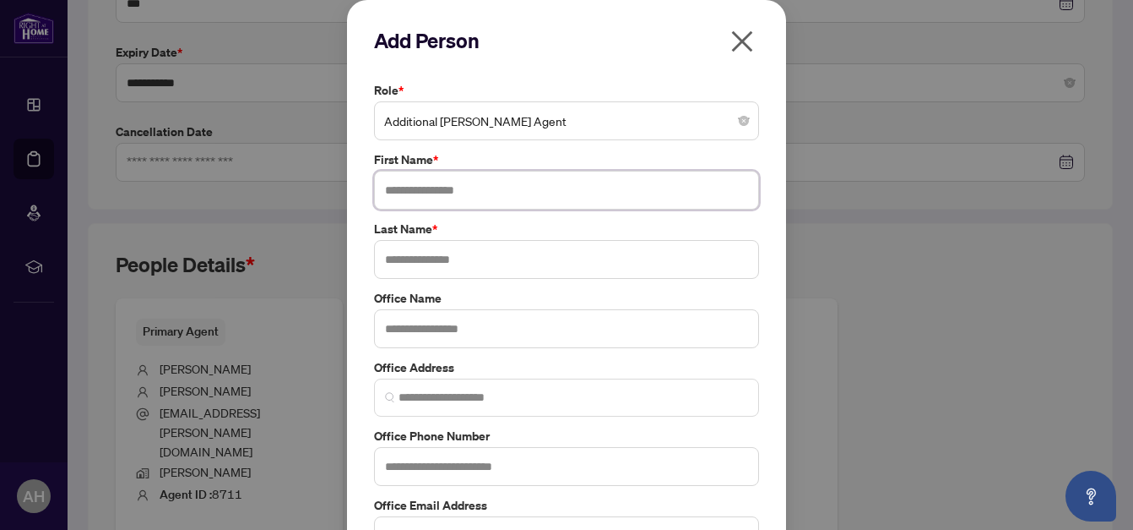
click at [497, 179] on input "text" at bounding box center [566, 190] width 385 height 39
type input "*****"
click at [486, 256] on input "text" at bounding box center [566, 259] width 385 height 39
type input "******"
click at [476, 328] on input "text" at bounding box center [566, 328] width 385 height 39
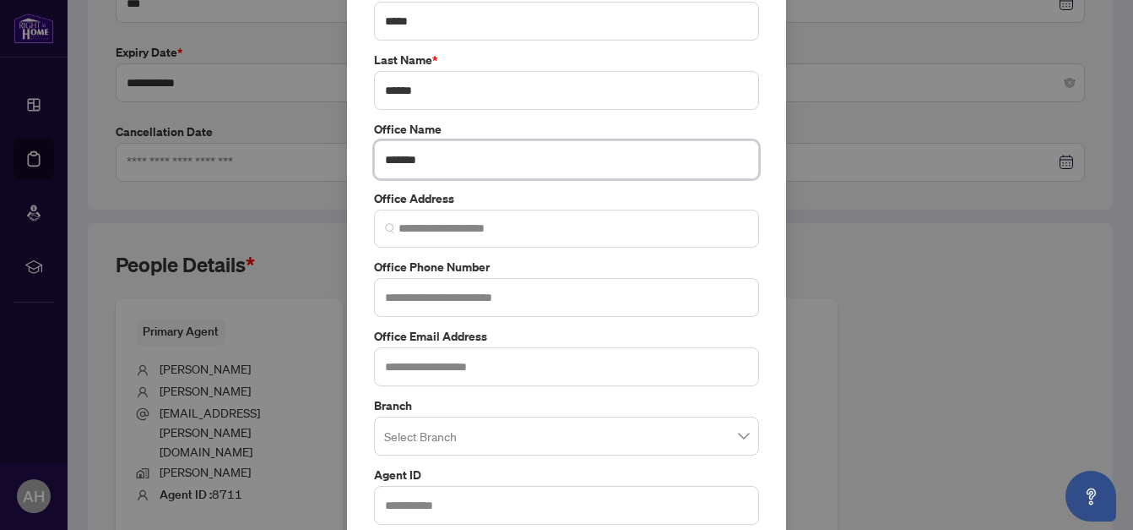
scroll to position [253, 0]
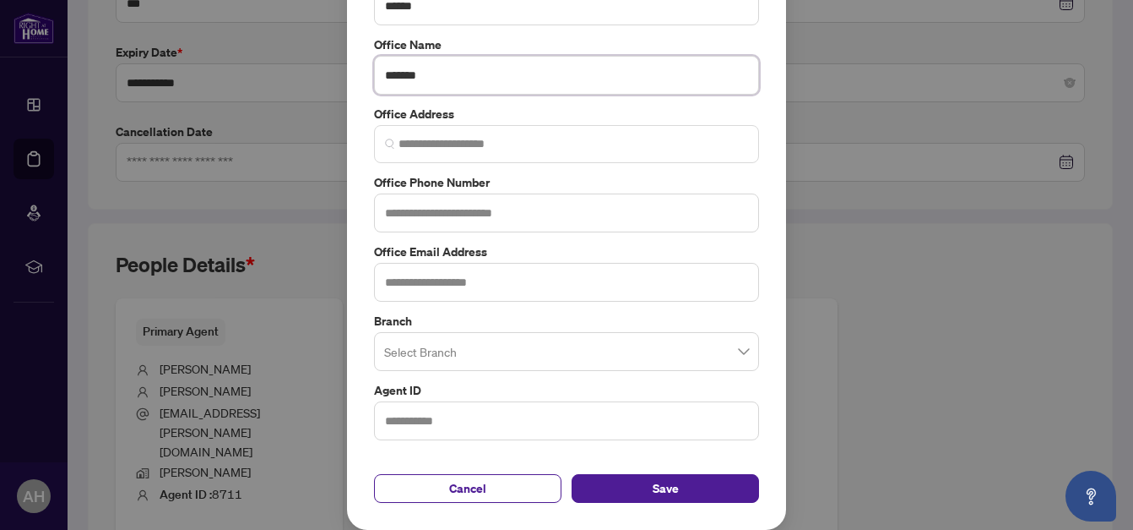
type input "*******"
click at [426, 352] on input "search" at bounding box center [559, 353] width 350 height 37
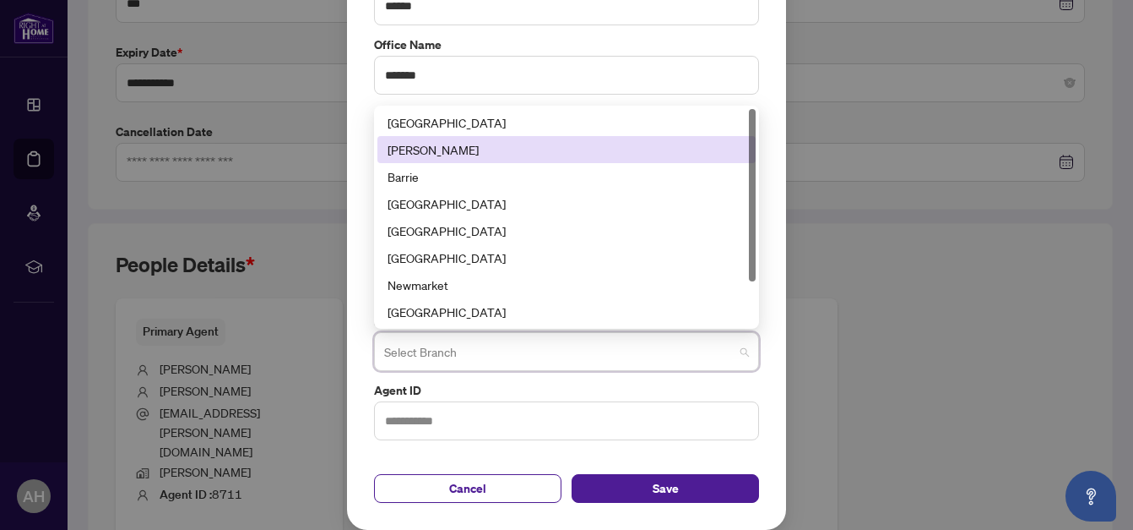
click at [422, 153] on div "Vaughan" at bounding box center [567, 149] width 358 height 19
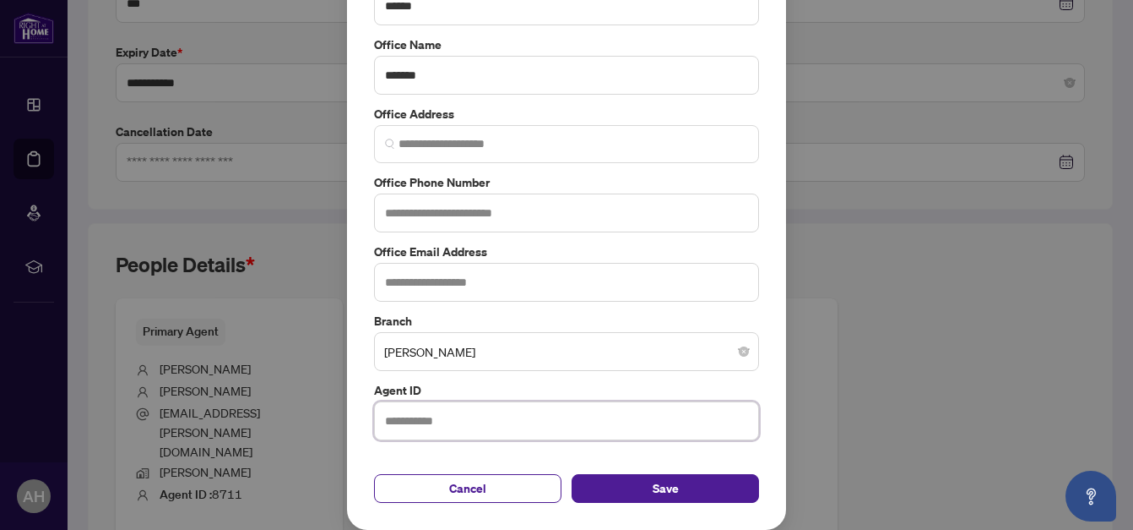
click at [471, 418] on input "text" at bounding box center [566, 420] width 385 height 39
type input "*****"
click at [629, 484] on button "Save" at bounding box center [665, 488] width 187 height 29
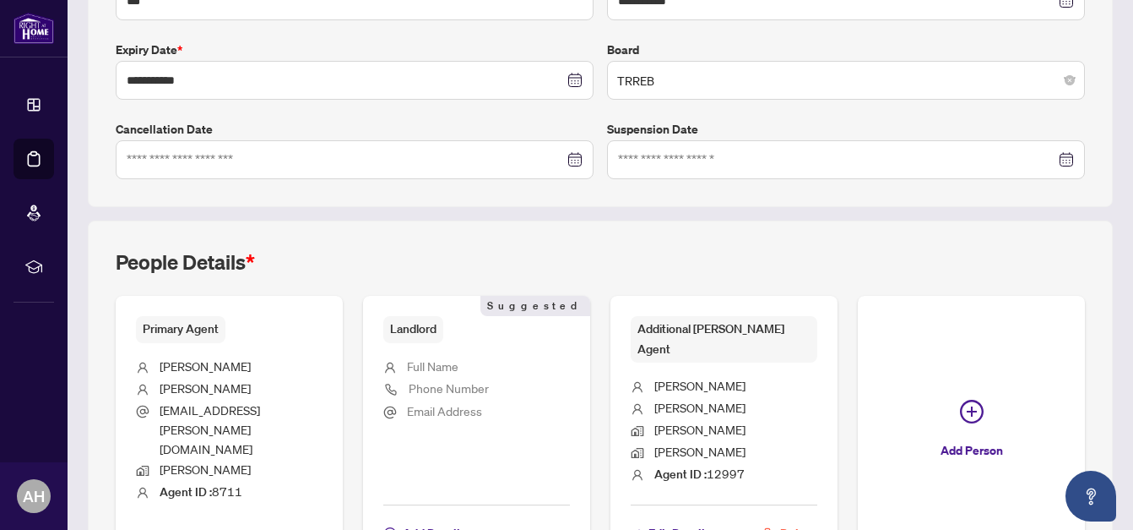
scroll to position [533, 0]
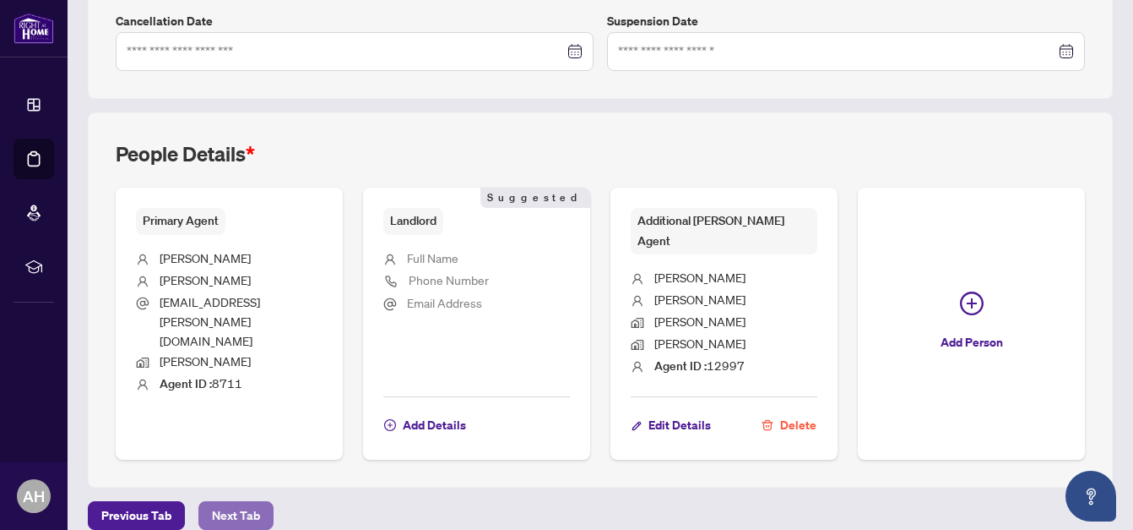
click at [243, 502] on span "Next Tab" at bounding box center [236, 515] width 48 height 27
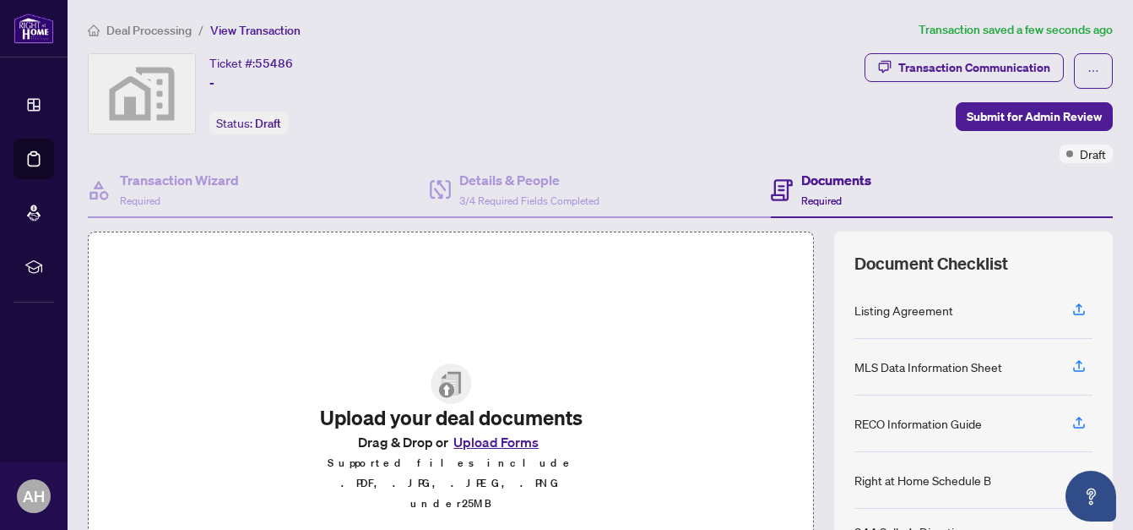
click at [497, 453] on button "Upload Forms" at bounding box center [495, 442] width 95 height 22
